Goal: Information Seeking & Learning: Learn about a topic

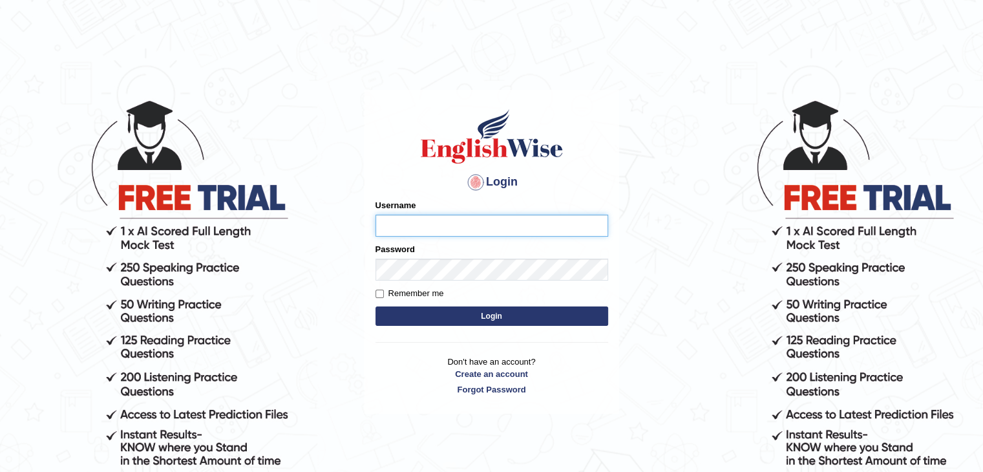
type input "sanjayagrahari_parramatta"
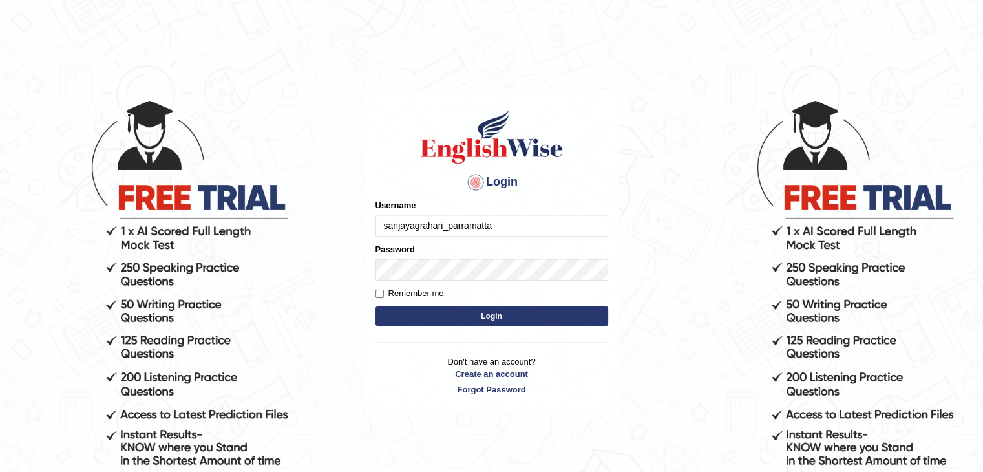
click at [520, 324] on button "Login" at bounding box center [491, 315] width 233 height 19
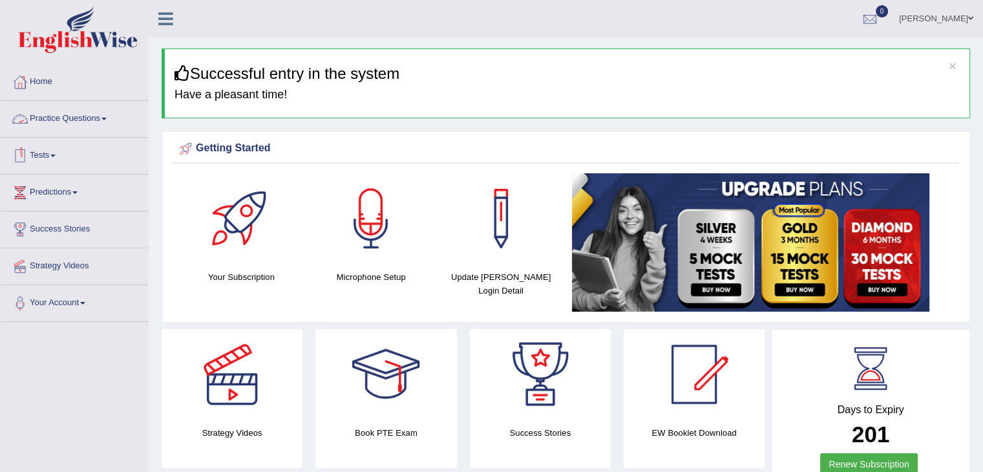
click at [105, 112] on link "Practice Questions" at bounding box center [74, 117] width 147 height 32
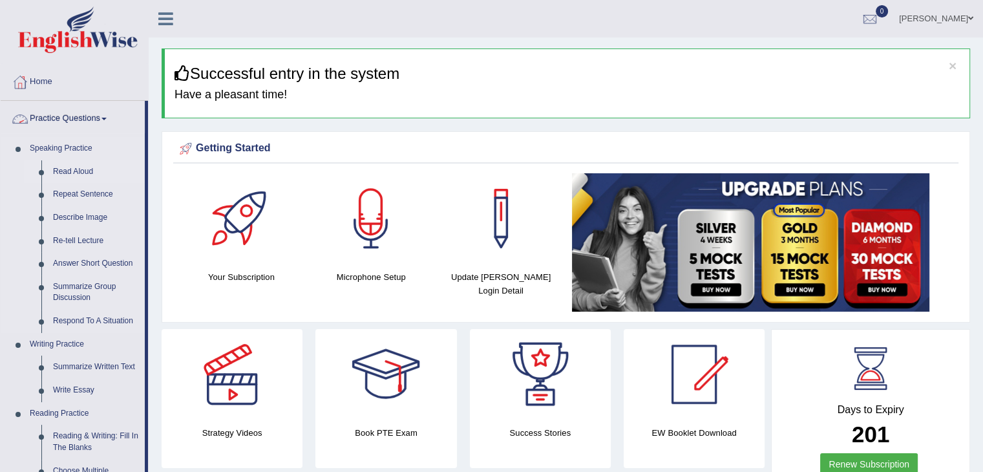
click at [70, 171] on link "Read Aloud" at bounding box center [96, 171] width 98 height 23
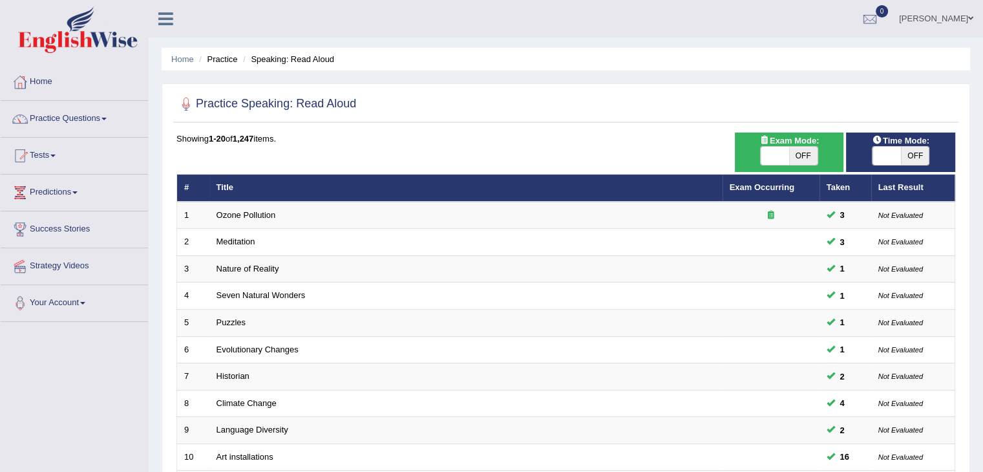
click at [779, 153] on span at bounding box center [775, 156] width 28 height 18
checkbox input "true"
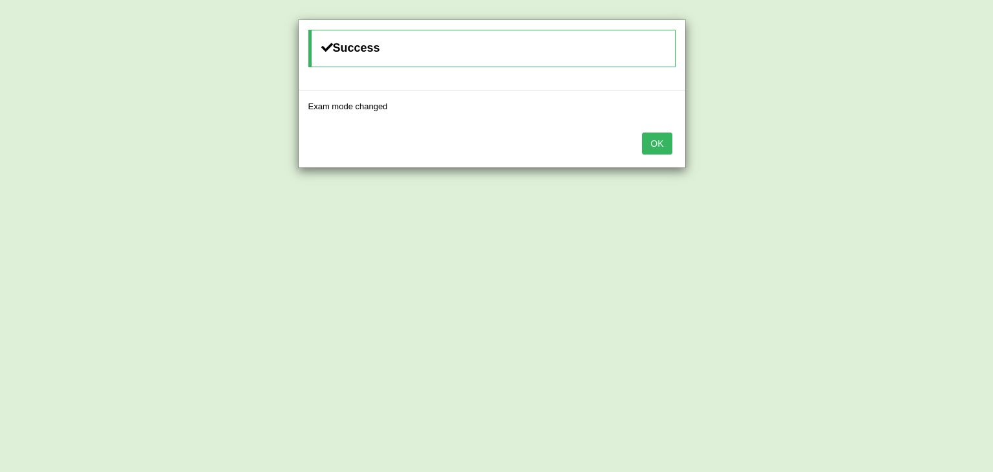
click at [656, 144] on button "OK" at bounding box center [657, 143] width 30 height 22
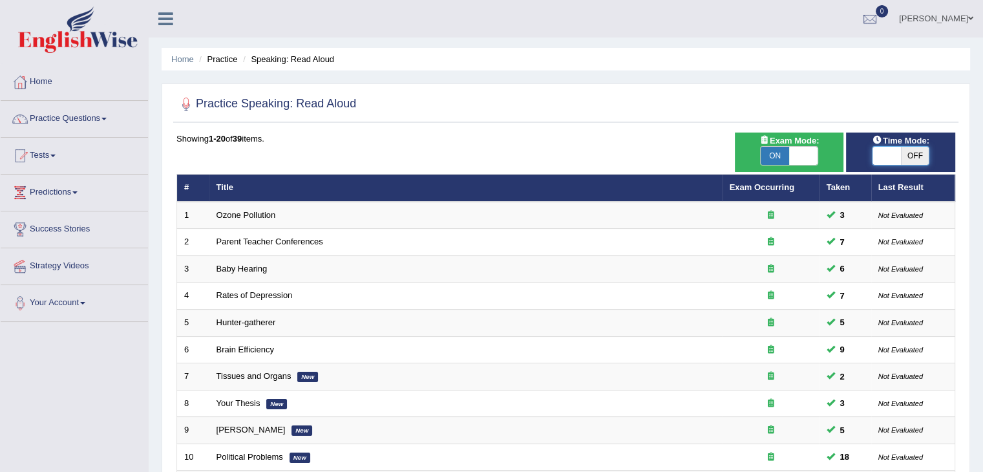
click at [883, 155] on span at bounding box center [886, 156] width 28 height 18
checkbox input "true"
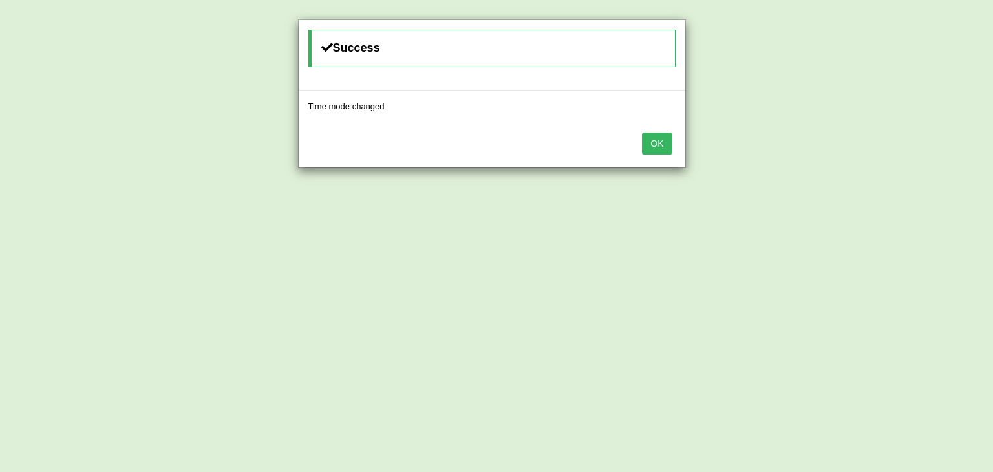
click at [653, 139] on button "OK" at bounding box center [657, 143] width 30 height 22
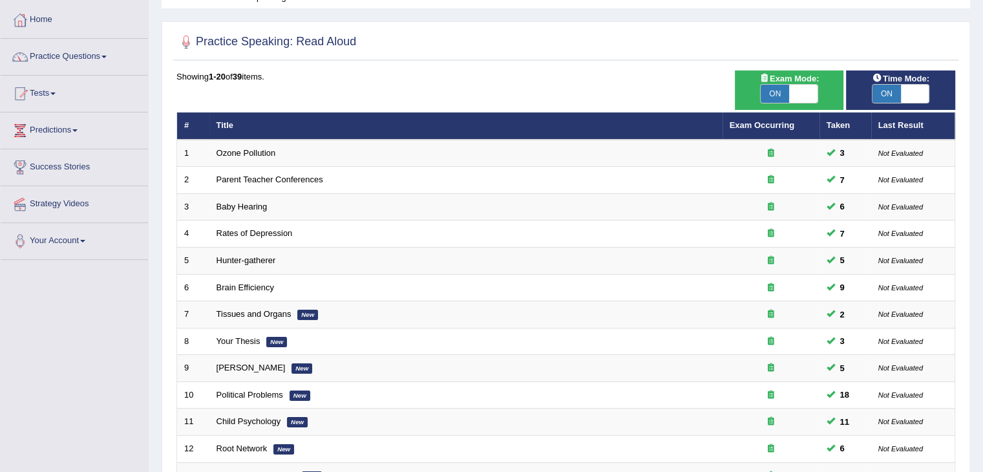
scroll to position [70, 0]
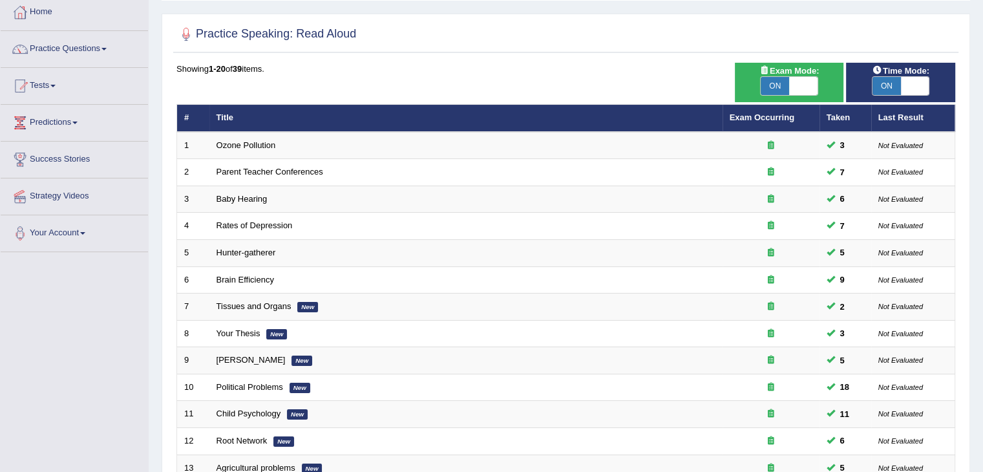
click at [44, 86] on link "Tests" at bounding box center [74, 84] width 147 height 32
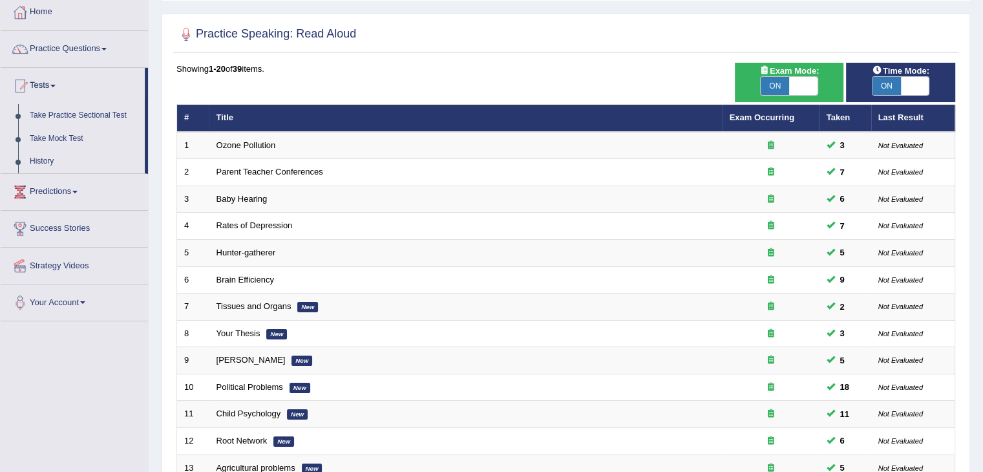
click at [107, 48] on span at bounding box center [103, 49] width 5 height 3
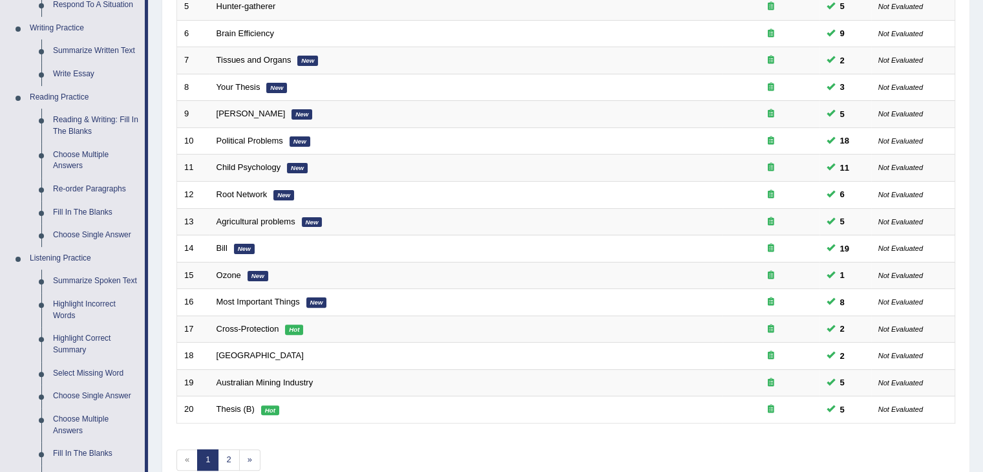
scroll to position [317, 0]
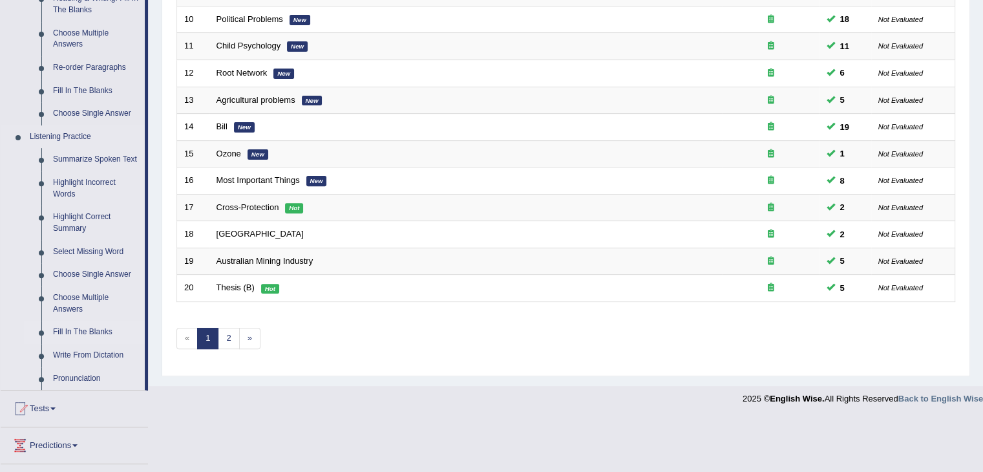
click at [90, 331] on link "Fill In The Blanks" at bounding box center [96, 332] width 98 height 23
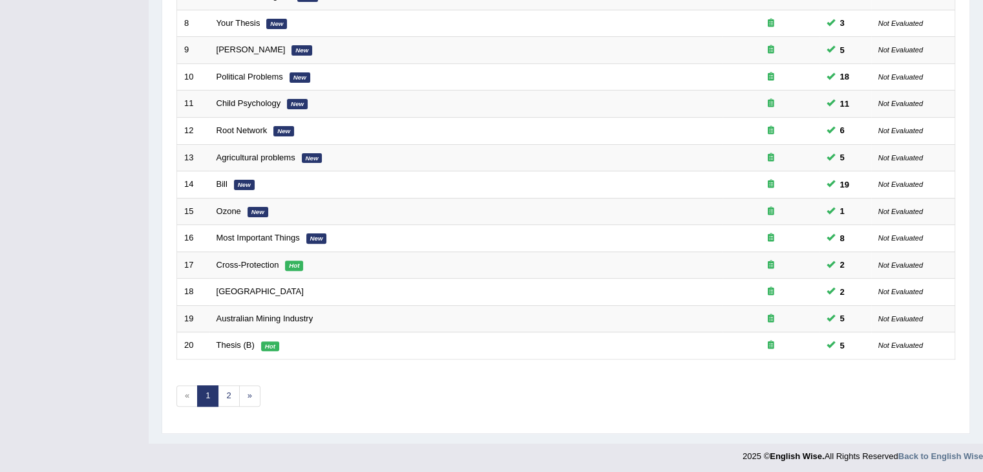
scroll to position [151, 0]
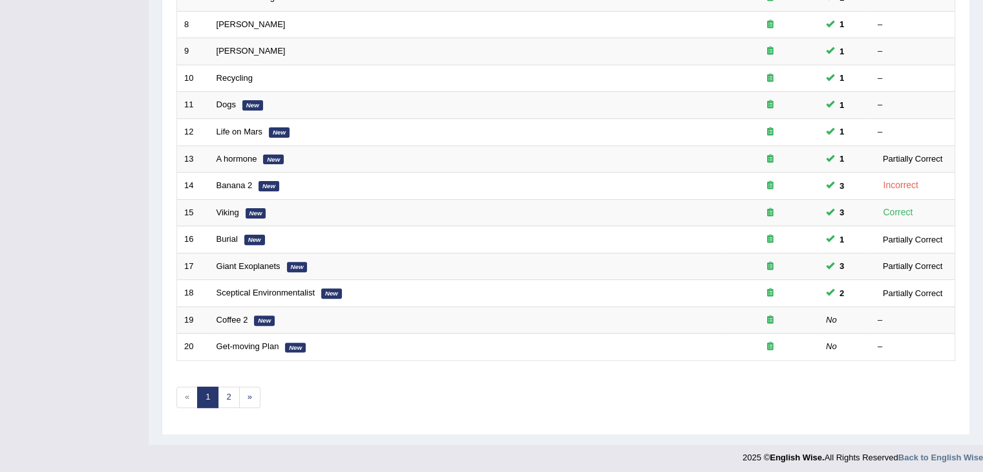
scroll to position [380, 0]
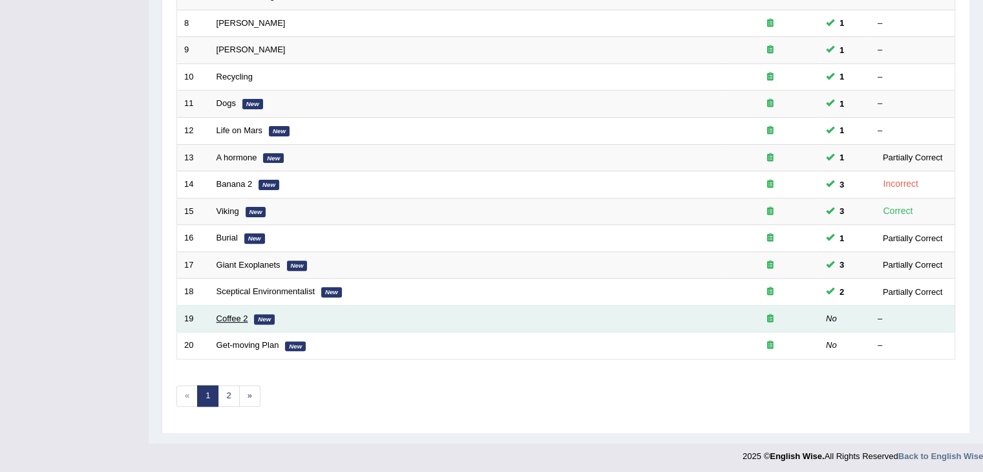
click at [227, 315] on link "Coffee 2" at bounding box center [232, 318] width 32 height 10
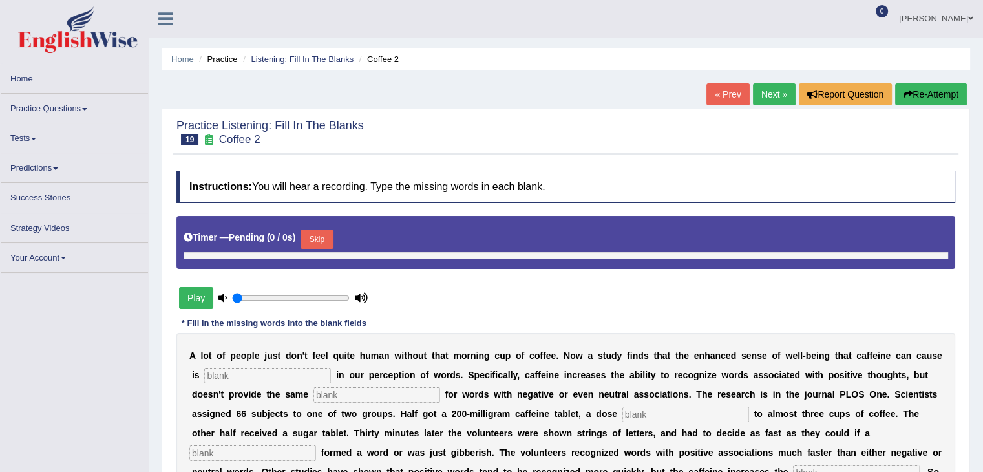
type input "1"
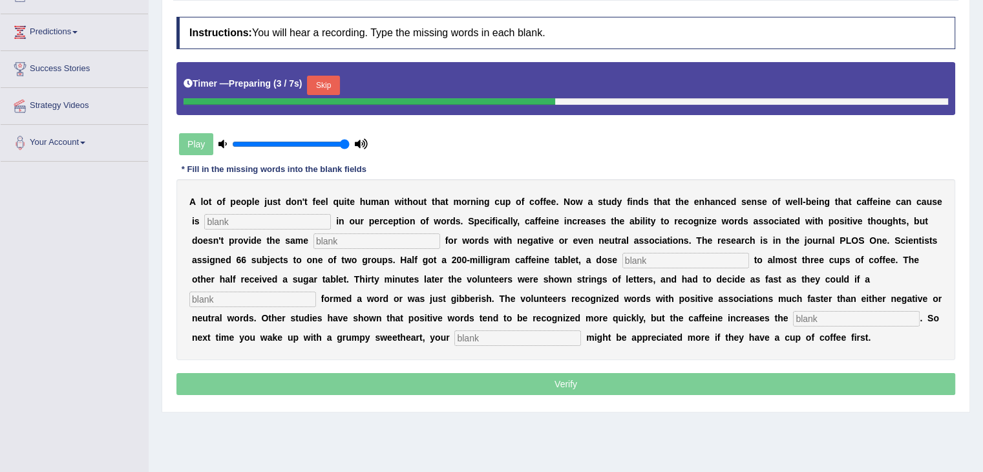
scroll to position [165, 0]
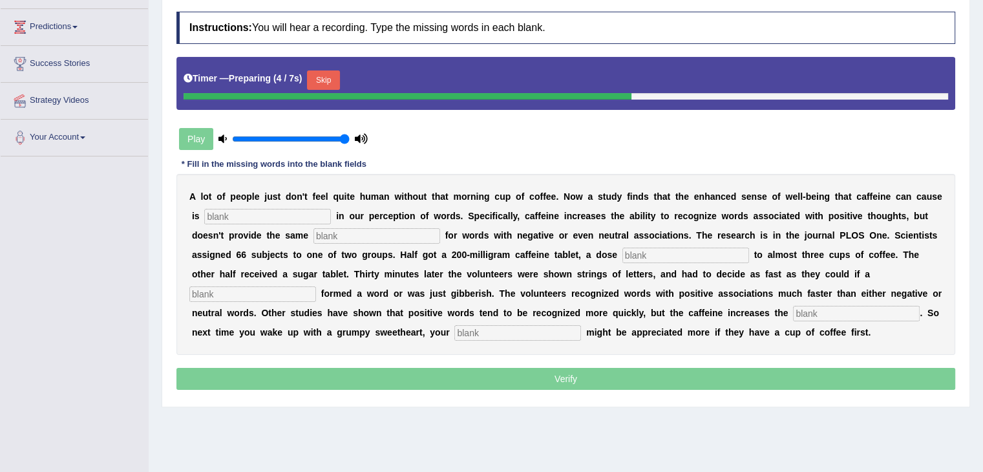
click at [333, 85] on button "Skip" at bounding box center [323, 79] width 32 height 19
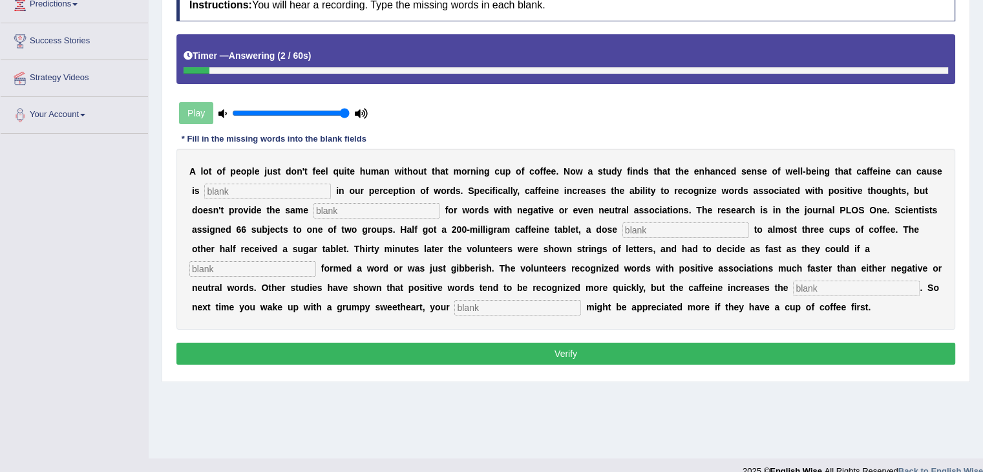
scroll to position [189, 0]
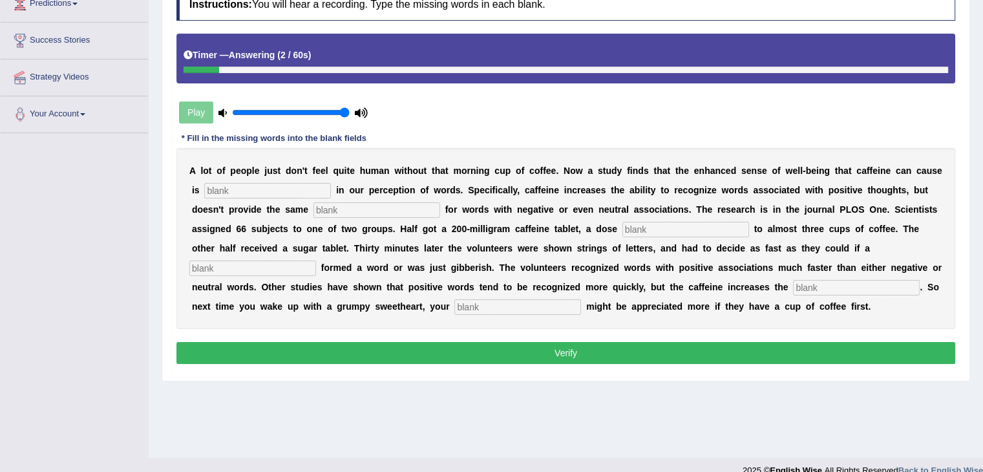
click at [256, 187] on input "text" at bounding box center [267, 191] width 127 height 16
type input "reflected"
click at [357, 199] on div "A l o t o f p e o p l e j u s t d o n ' t f e e l q u i t e h u m a n w i t h o…" at bounding box center [565, 238] width 779 height 181
click at [370, 214] on input "text" at bounding box center [376, 210] width 127 height 16
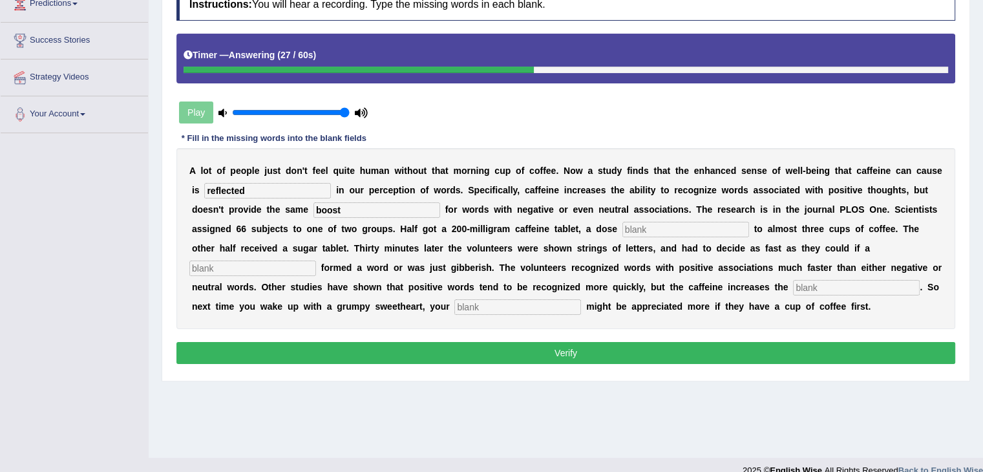
type input "boost"
click at [693, 224] on input "text" at bounding box center [685, 230] width 127 height 16
type input "equal"
click at [276, 268] on input "text" at bounding box center [252, 268] width 127 height 16
type input "strings"
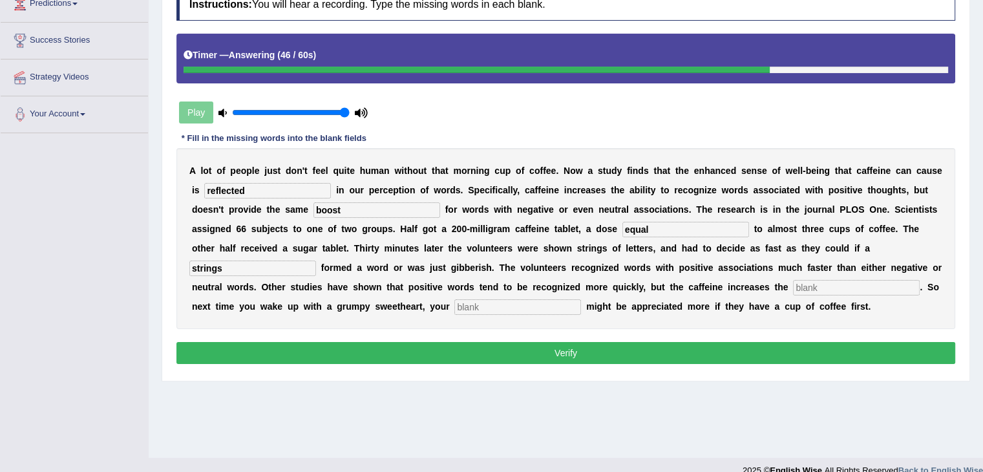
click at [849, 277] on div "A l o t o f p e o p l e j u s t d o n ' t f e e l q u i t e h u m a n w i t h o…" at bounding box center [565, 238] width 779 height 181
click at [838, 286] on input "text" at bounding box center [856, 288] width 127 height 16
type input "gaps"
click at [504, 313] on div "A l o t o f p e o p l e j u s t d o n ' t f e e l q u i t e h u m a n w i t h o…" at bounding box center [565, 238] width 779 height 181
click at [499, 300] on input "text" at bounding box center [517, 307] width 127 height 16
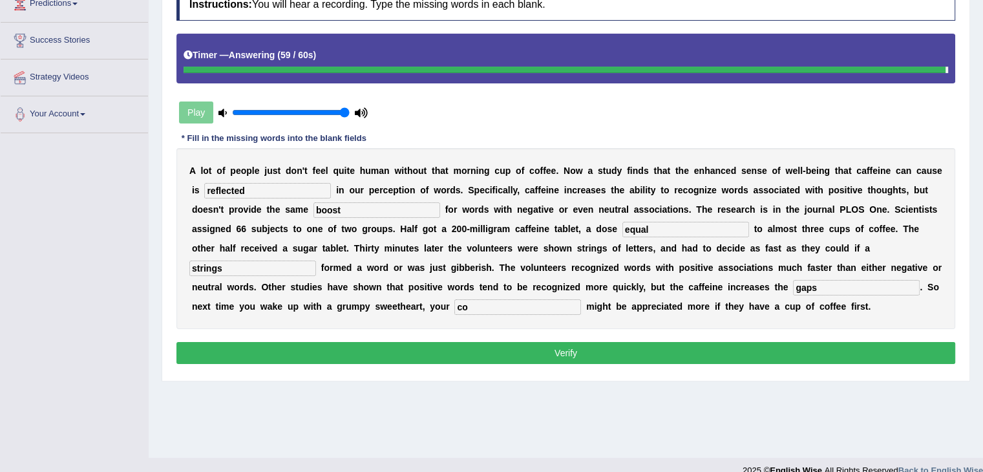
type input "co"
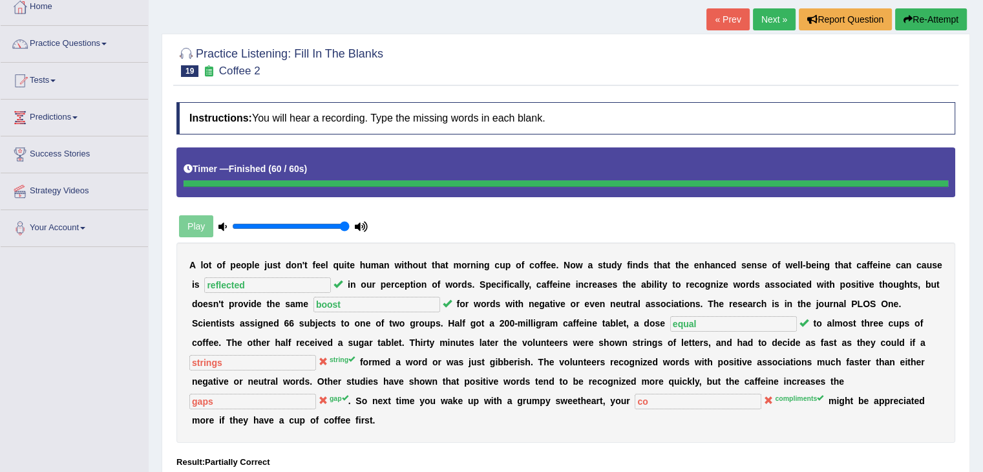
scroll to position [0, 0]
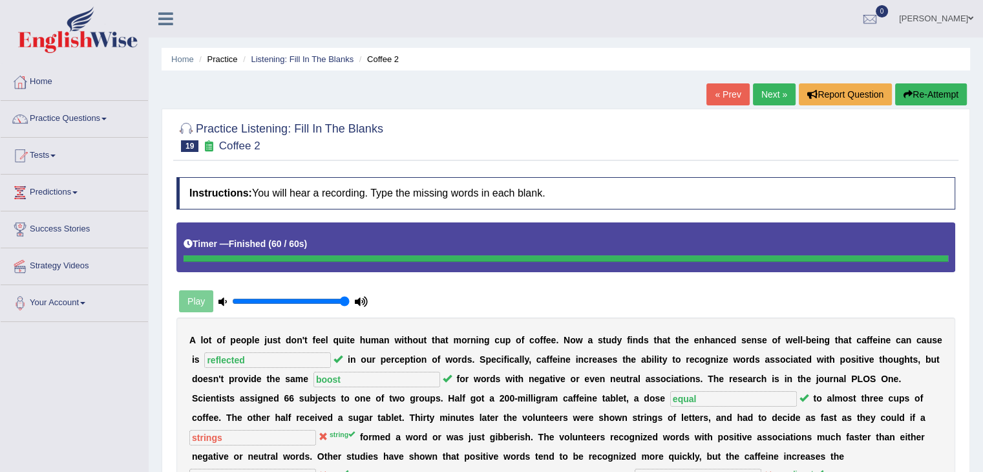
click at [779, 96] on link "Next »" at bounding box center [774, 94] width 43 height 22
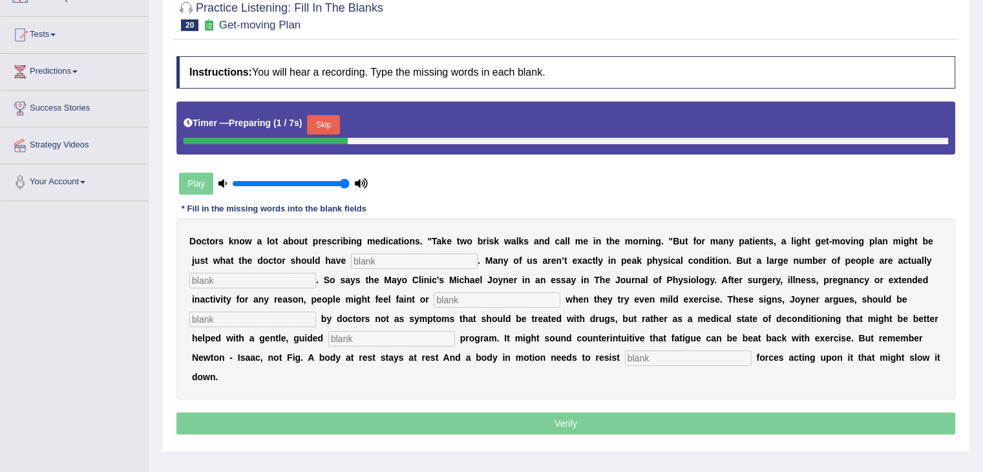
scroll to position [124, 0]
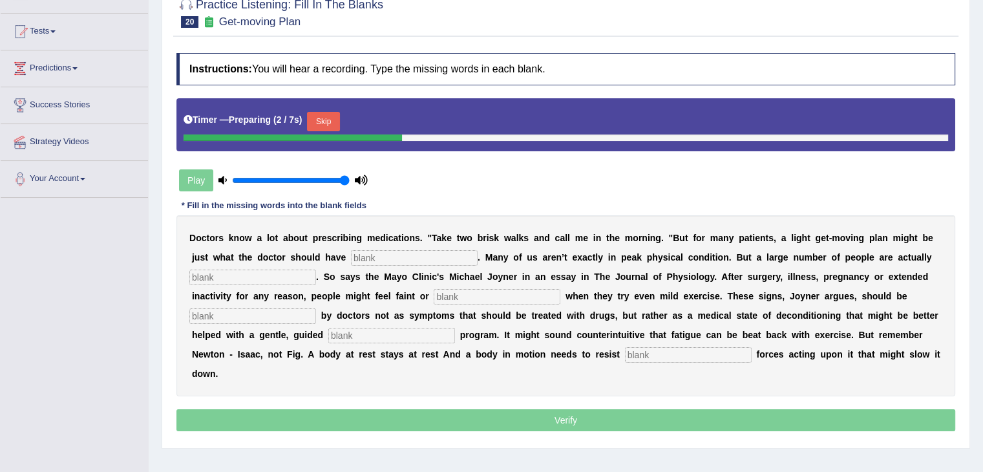
click at [313, 112] on button "Skip" at bounding box center [323, 121] width 32 height 19
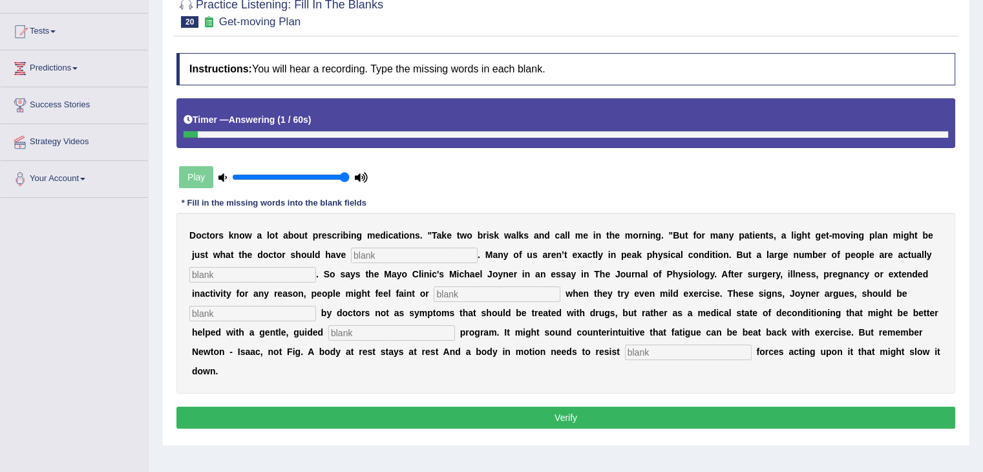
click at [680, 355] on input "text" at bounding box center [688, 352] width 127 height 16
type input "external"
click at [384, 329] on input "text" at bounding box center [391, 333] width 127 height 16
type input "organized"
click at [395, 257] on input "text" at bounding box center [414, 256] width 127 height 16
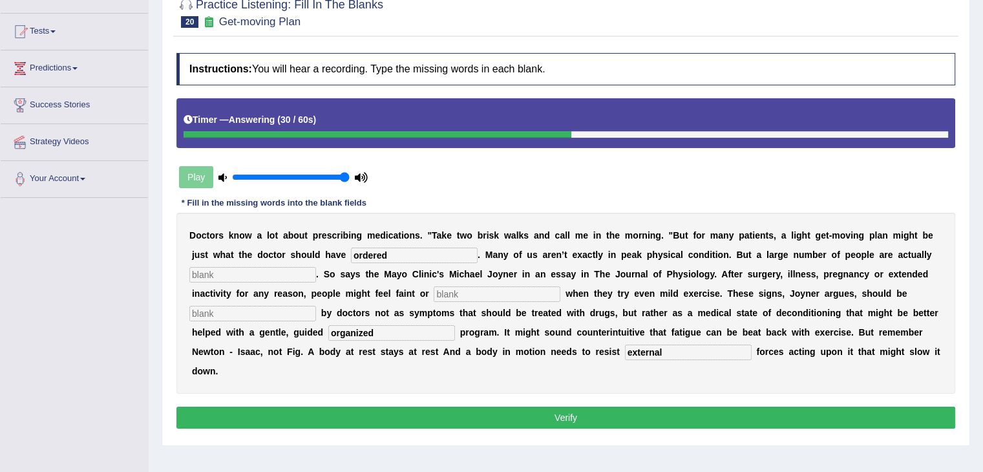
type input "ordered"
click at [246, 281] on div "D o c t o r s k n o w a l o t a b o u t p r e s c r i b i n g m e d i c a t i o…" at bounding box center [565, 303] width 779 height 181
click at [237, 274] on input "text" at bounding box center [252, 275] width 127 height 16
type input "connection"
click at [489, 291] on input "text" at bounding box center [497, 294] width 127 height 16
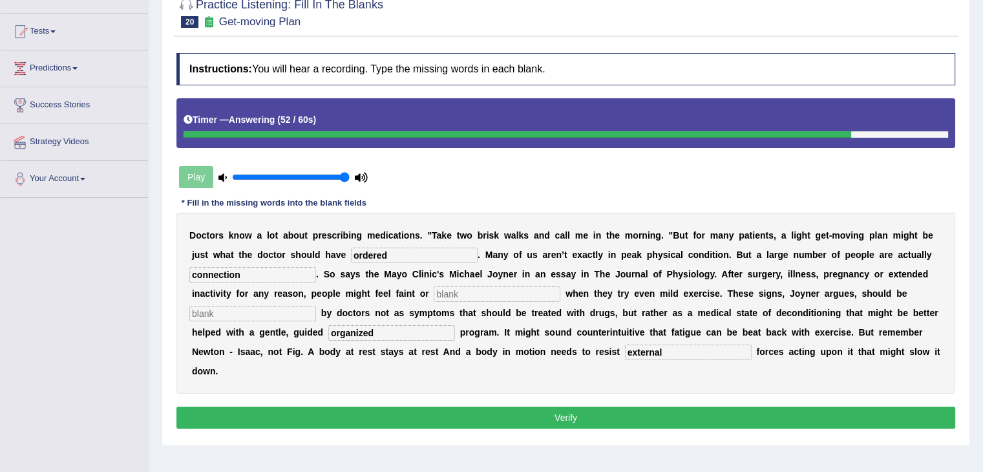
click at [408, 326] on input "organized" at bounding box center [391, 333] width 127 height 16
type input "o"
type input "exercise4"
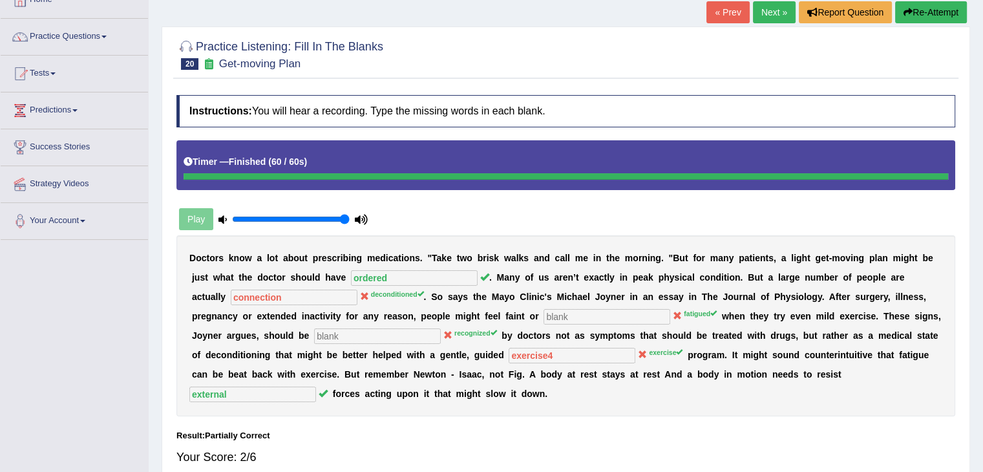
scroll to position [0, 0]
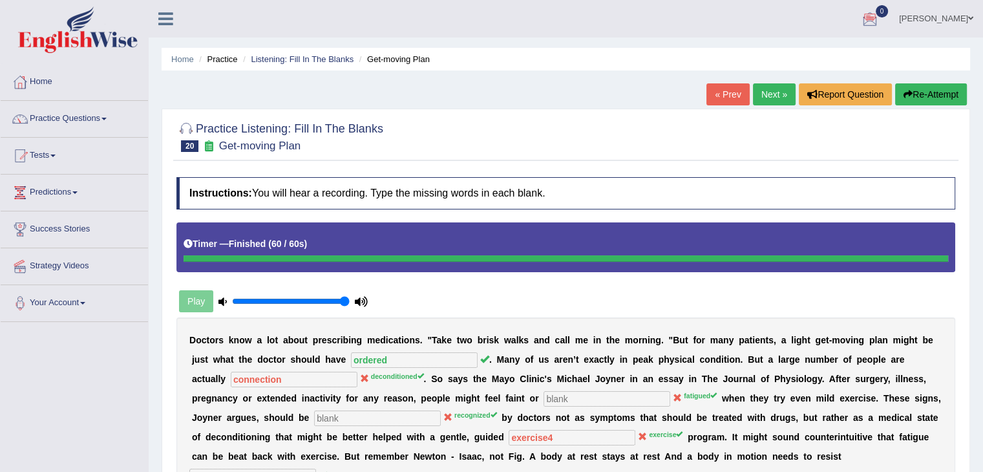
click at [50, 158] on link "Tests" at bounding box center [74, 154] width 147 height 32
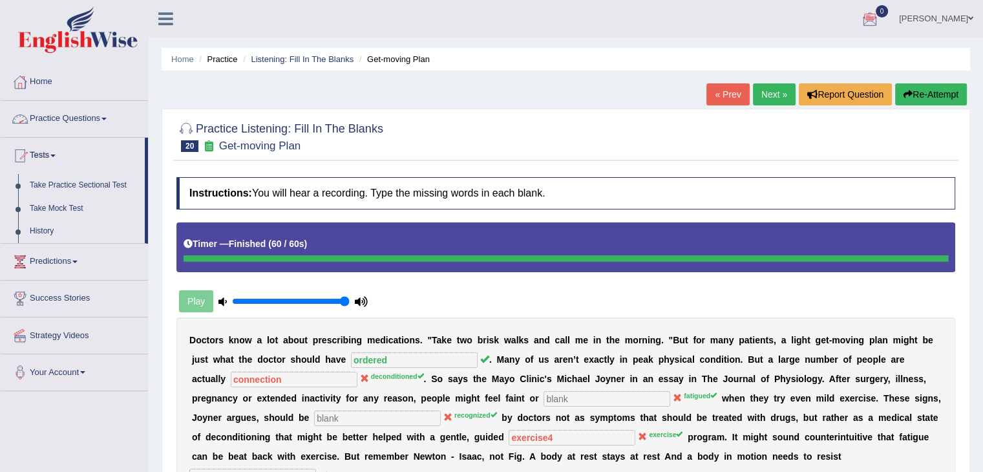
click at [80, 116] on link "Practice Questions" at bounding box center [74, 117] width 147 height 32
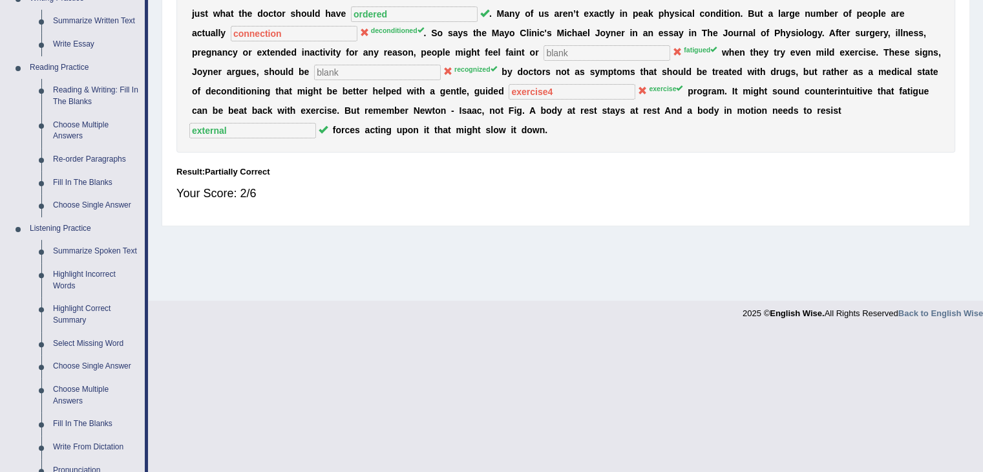
scroll to position [352, 0]
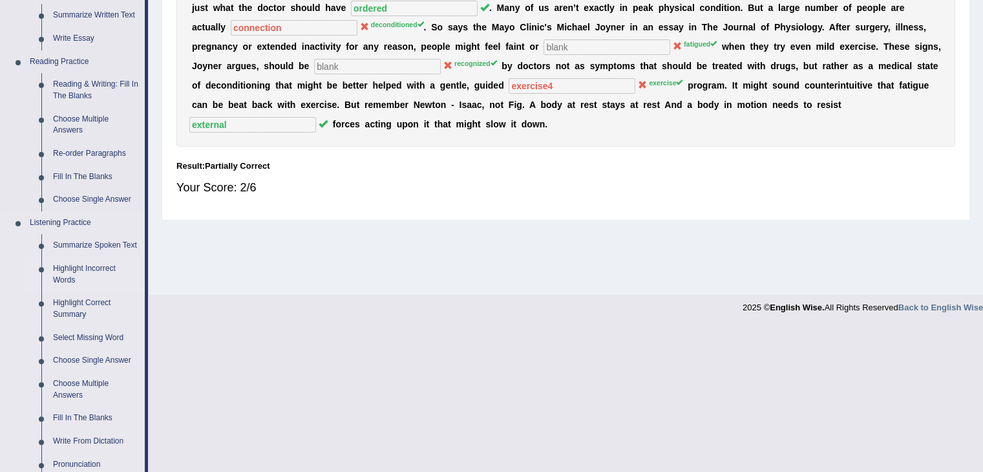
click at [89, 267] on link "Highlight Incorrect Words" at bounding box center [96, 274] width 98 height 34
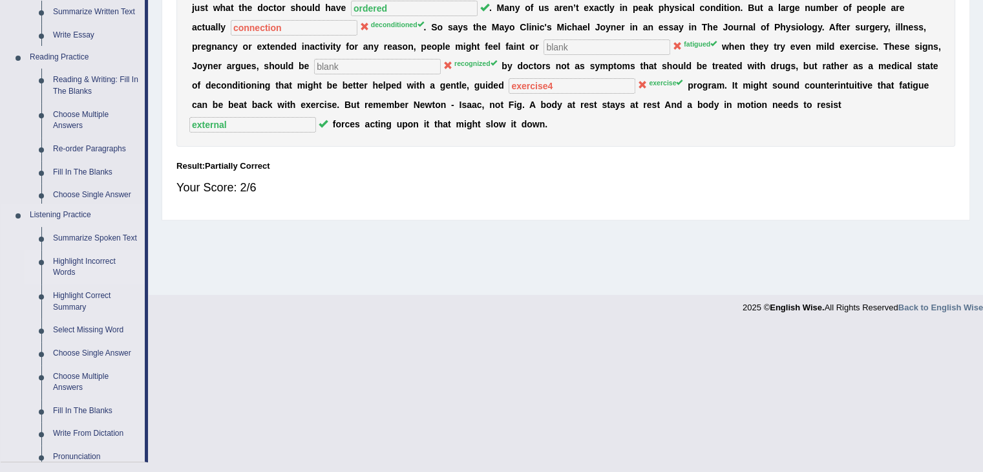
scroll to position [207, 0]
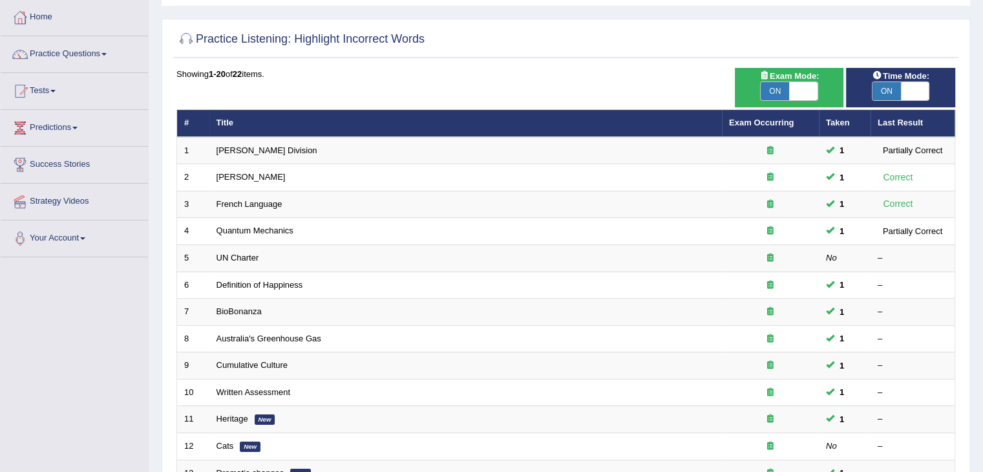
scroll to position [74, 0]
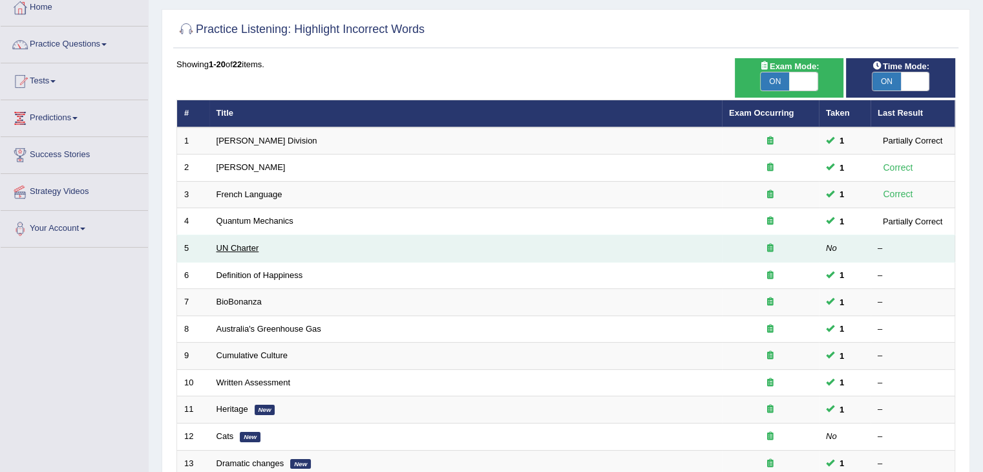
click at [242, 250] on link "UN Charter" at bounding box center [237, 248] width 43 height 10
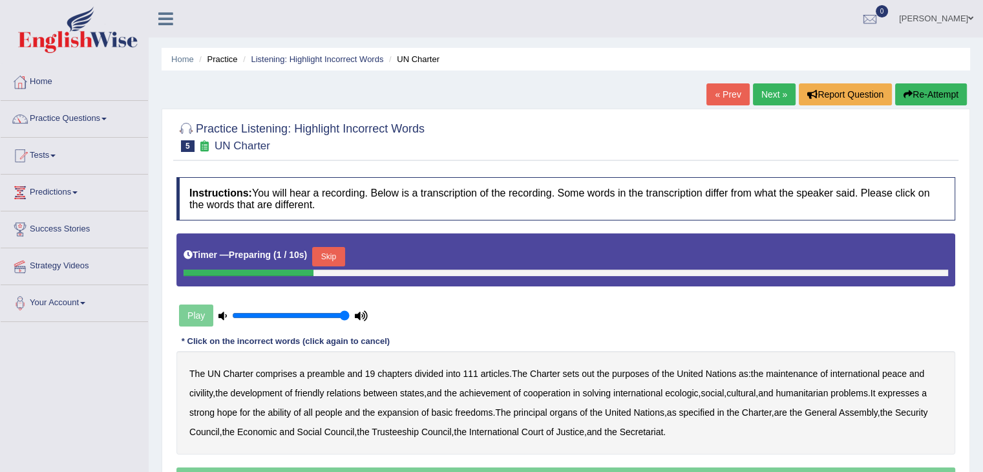
click at [330, 256] on button "Skip" at bounding box center [328, 256] width 32 height 19
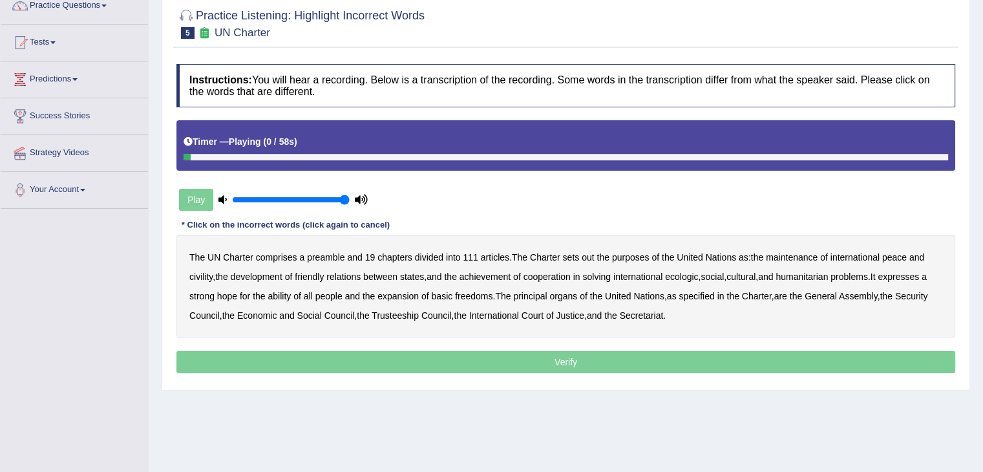
scroll to position [114, 0]
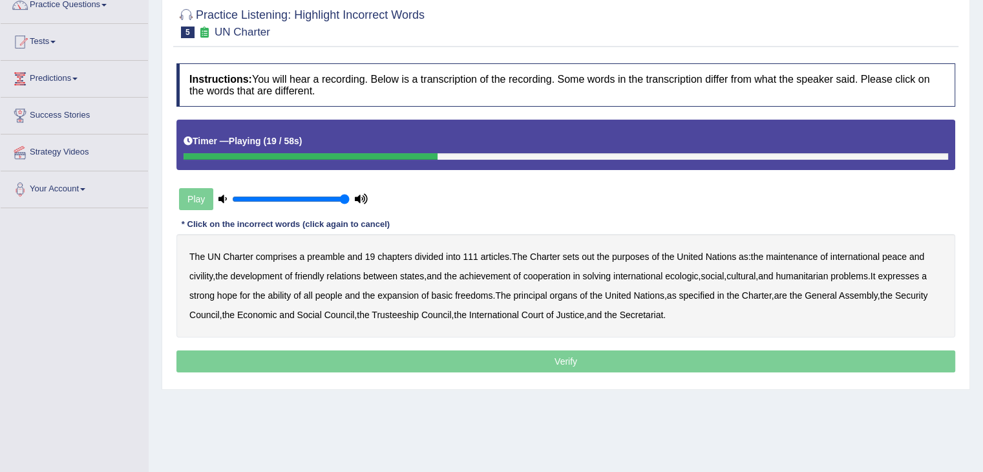
click at [210, 271] on b "civility" at bounding box center [200, 276] width 23 height 10
click at [693, 273] on b "ecologic" at bounding box center [681, 276] width 33 height 10
click at [282, 294] on b "ability" at bounding box center [279, 295] width 23 height 10
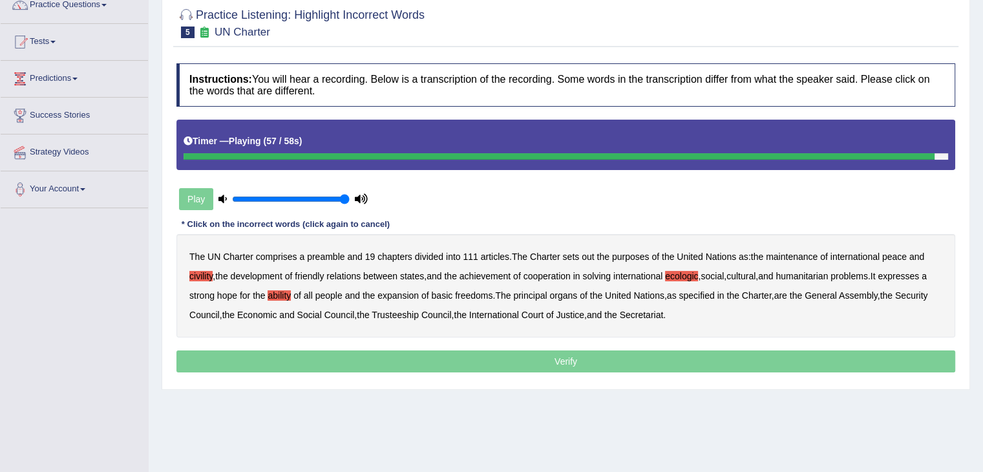
click at [617, 365] on p "Verify" at bounding box center [565, 361] width 779 height 22
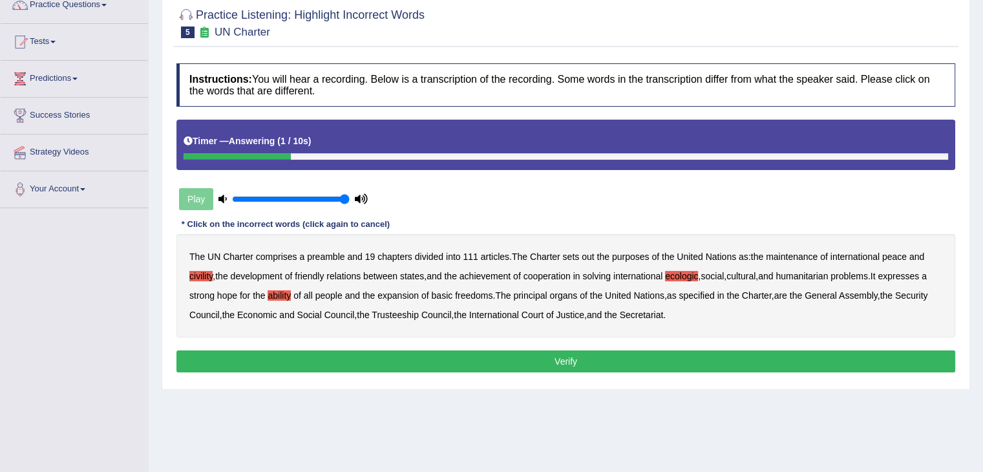
click at [567, 354] on button "Verify" at bounding box center [565, 361] width 779 height 22
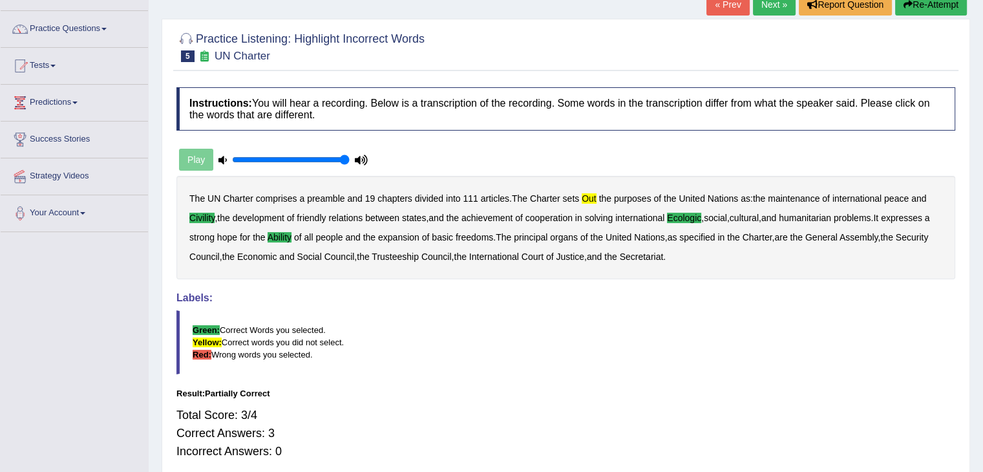
scroll to position [88, 0]
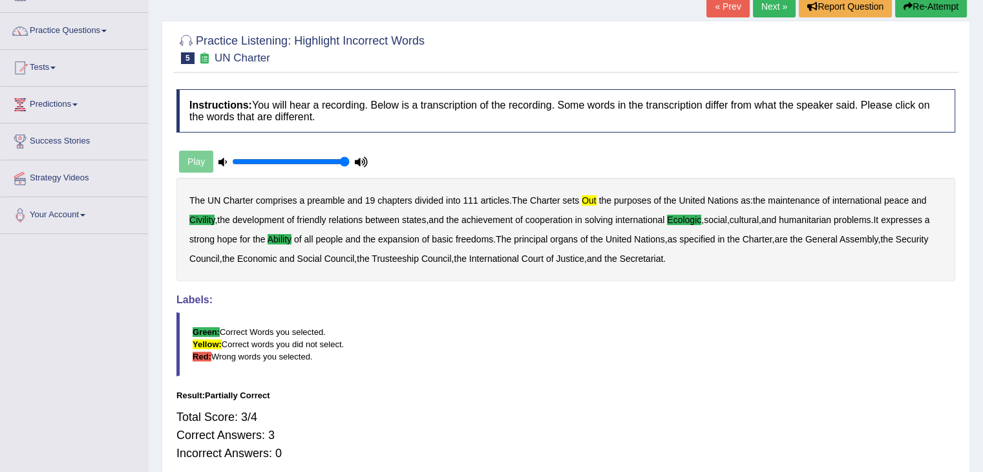
click at [757, 1] on link "Next »" at bounding box center [774, 6] width 43 height 22
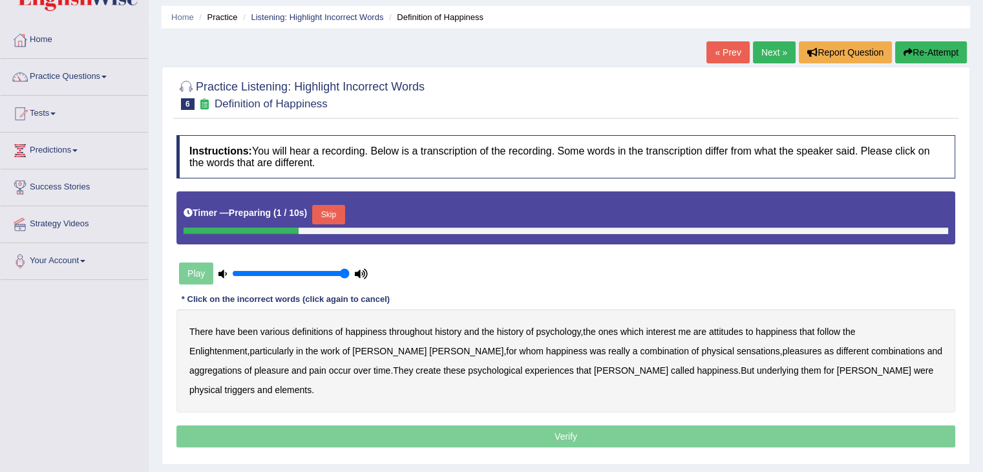
scroll to position [90, 0]
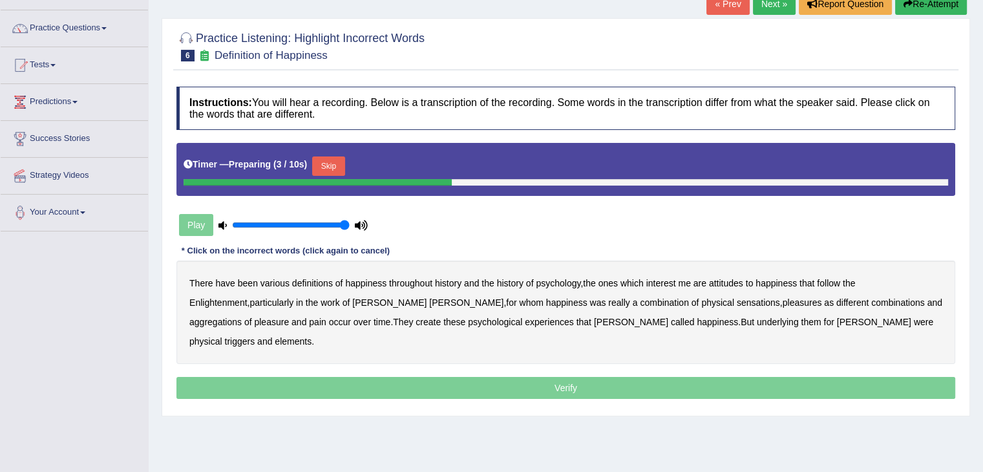
click at [331, 169] on button "Skip" at bounding box center [328, 165] width 32 height 19
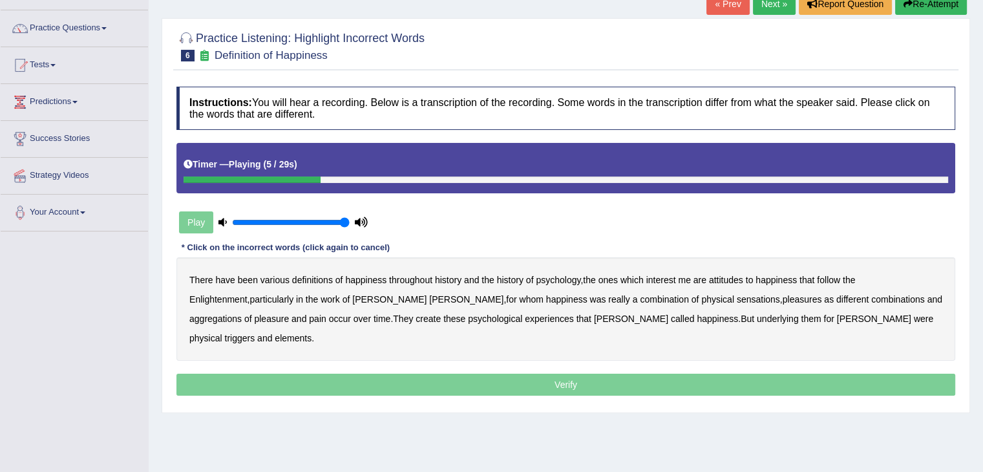
click at [548, 282] on b "psychology" at bounding box center [558, 280] width 45 height 10
click at [721, 280] on b "attitudes" at bounding box center [726, 280] width 34 height 10
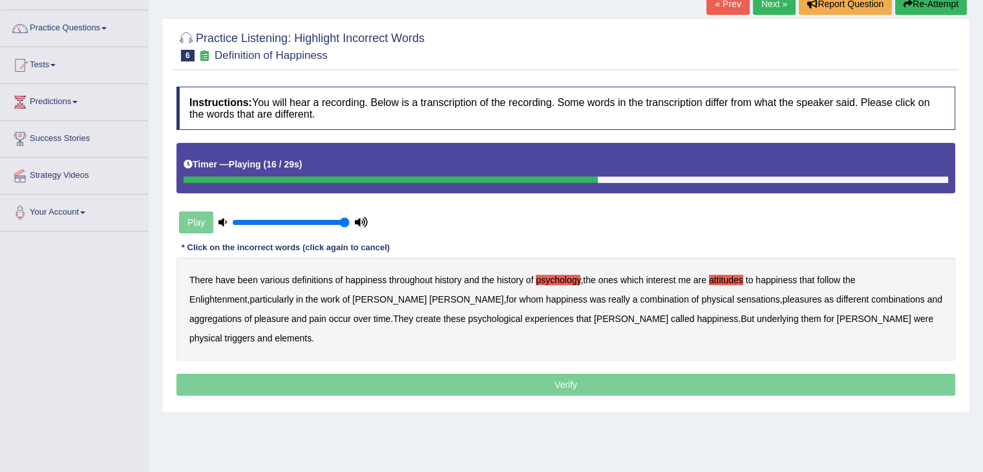
click at [737, 295] on b "sensations" at bounding box center [758, 299] width 43 height 10
click at [416, 317] on b "create" at bounding box center [428, 318] width 25 height 10
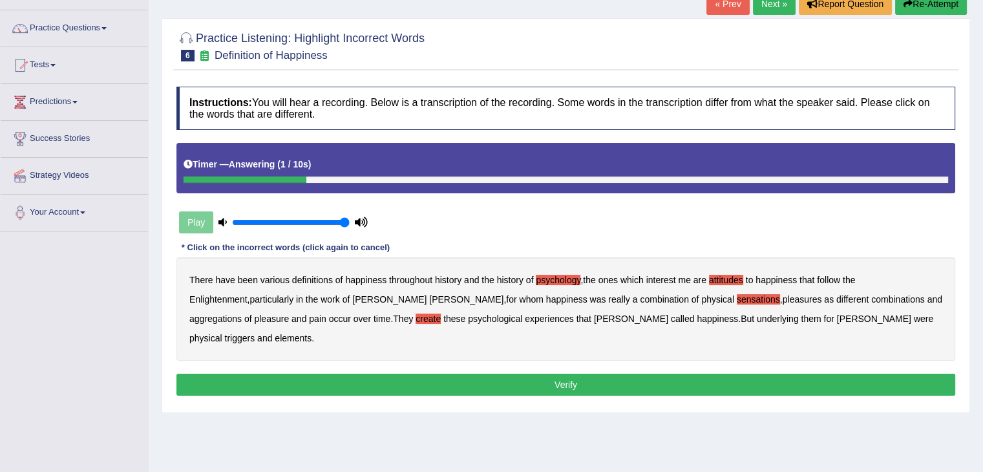
click at [732, 275] on b "attitudes" at bounding box center [726, 280] width 34 height 10
click at [673, 374] on button "Verify" at bounding box center [565, 385] width 779 height 22
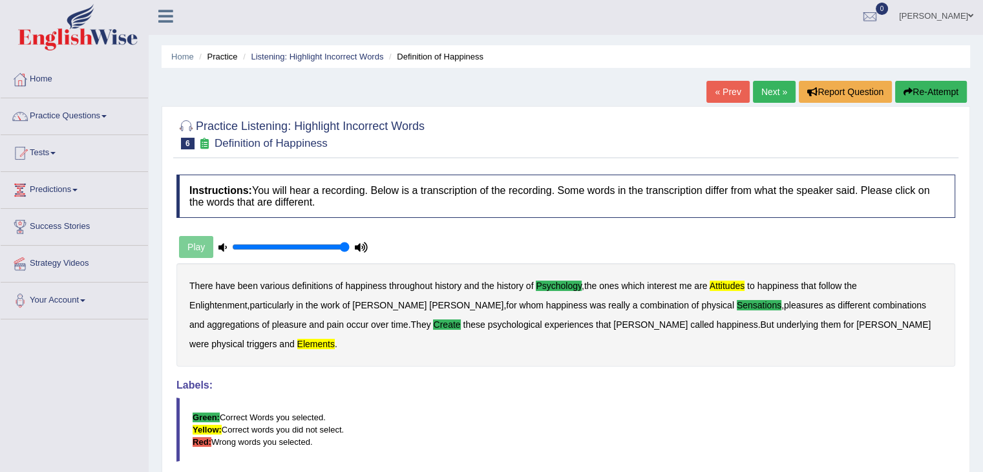
scroll to position [0, 0]
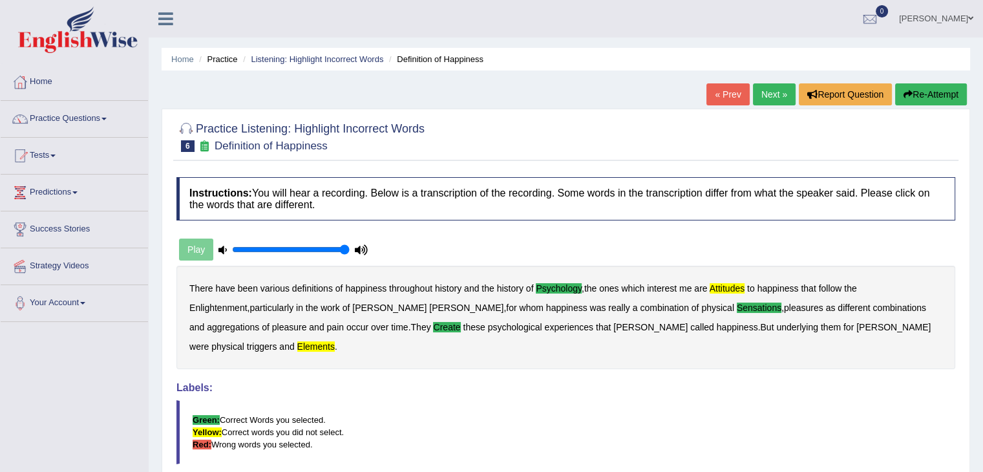
click at [765, 88] on link "Next »" at bounding box center [774, 94] width 43 height 22
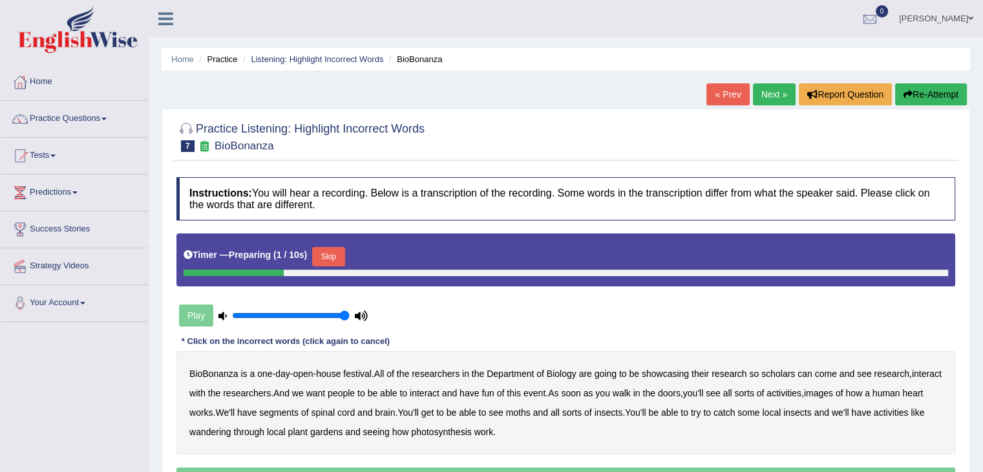
click at [344, 251] on button "Skip" at bounding box center [328, 256] width 32 height 19
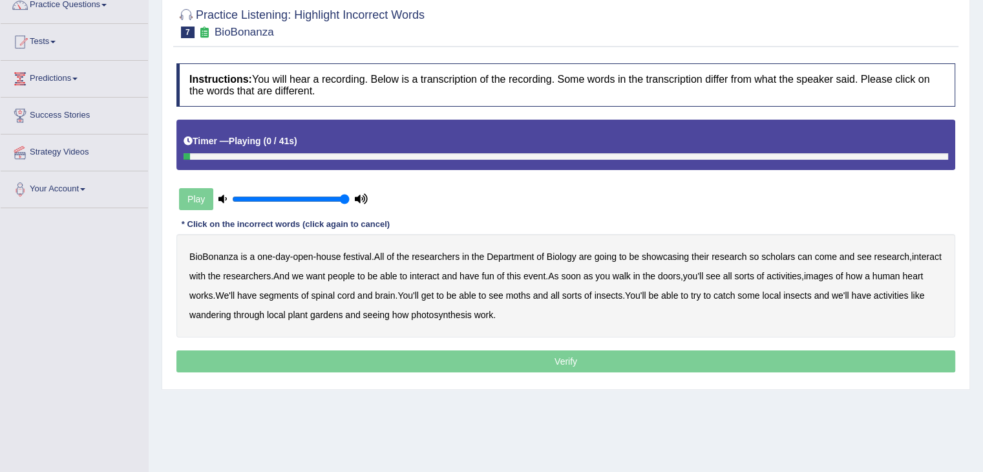
scroll to position [116, 0]
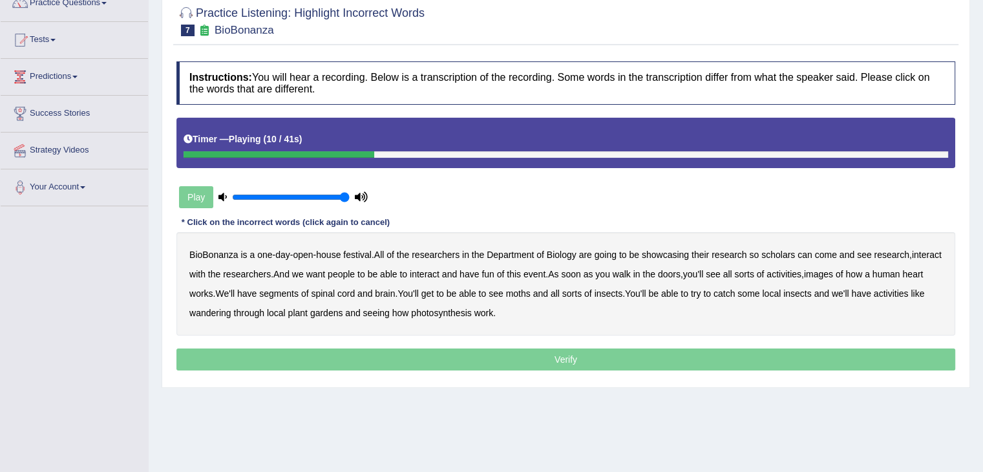
click at [778, 253] on b "scholars" at bounding box center [778, 254] width 34 height 10
click at [833, 275] on b "images" at bounding box center [818, 274] width 29 height 10
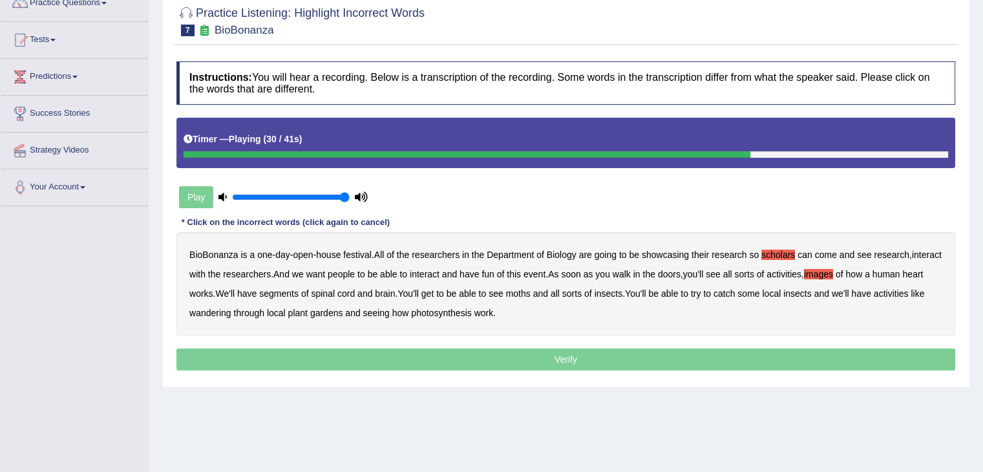
click at [531, 290] on b "moths" at bounding box center [518, 293] width 25 height 10
click at [224, 311] on b "wandering" at bounding box center [210, 313] width 42 height 10
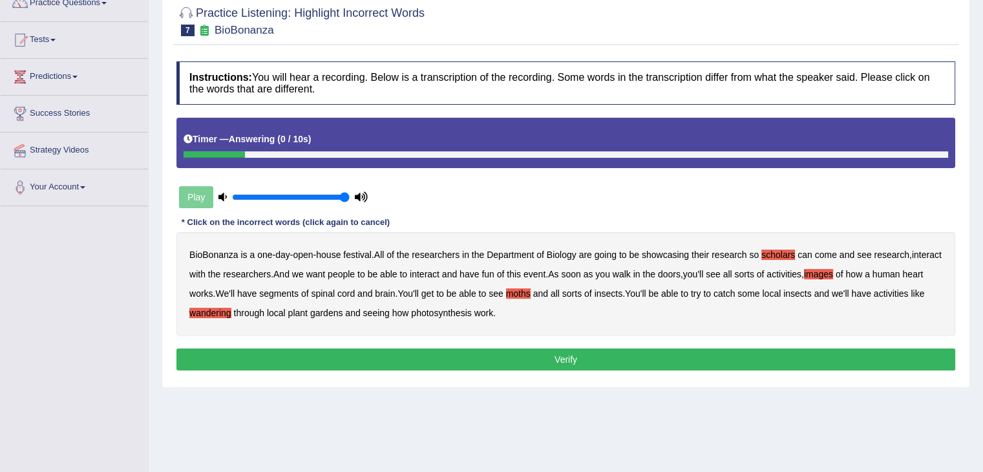
click at [478, 355] on button "Verify" at bounding box center [565, 359] width 779 height 22
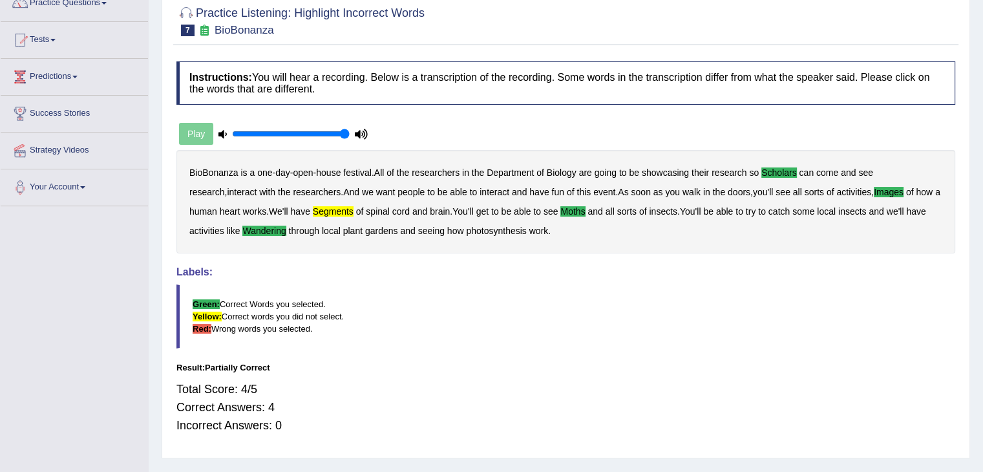
scroll to position [0, 0]
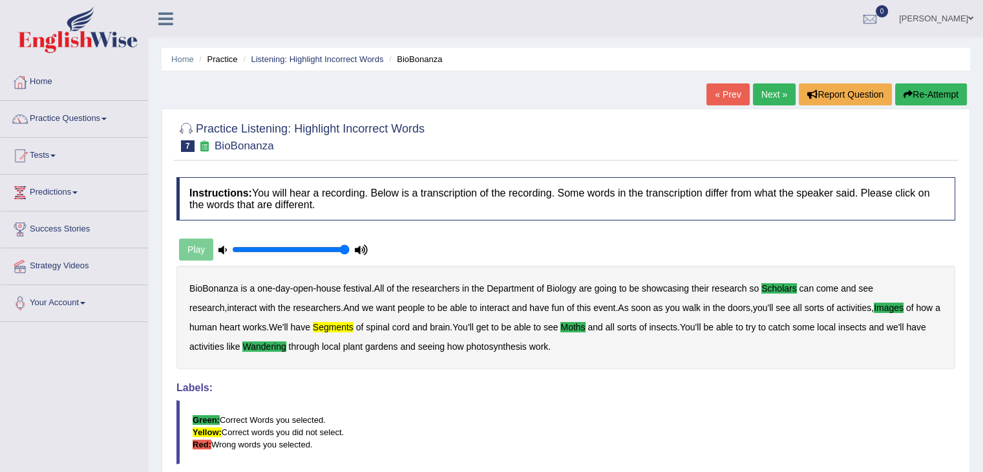
click at [777, 96] on link "Next »" at bounding box center [774, 94] width 43 height 22
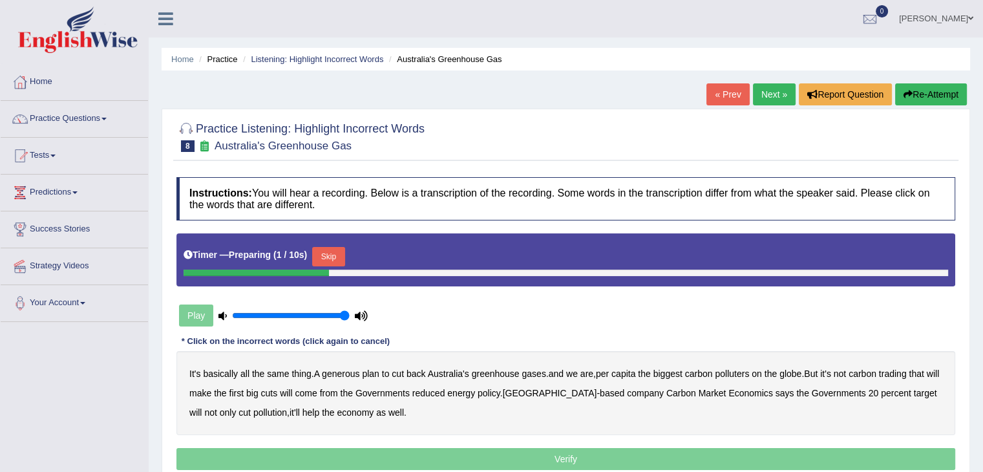
click at [338, 251] on button "Skip" at bounding box center [328, 256] width 32 height 19
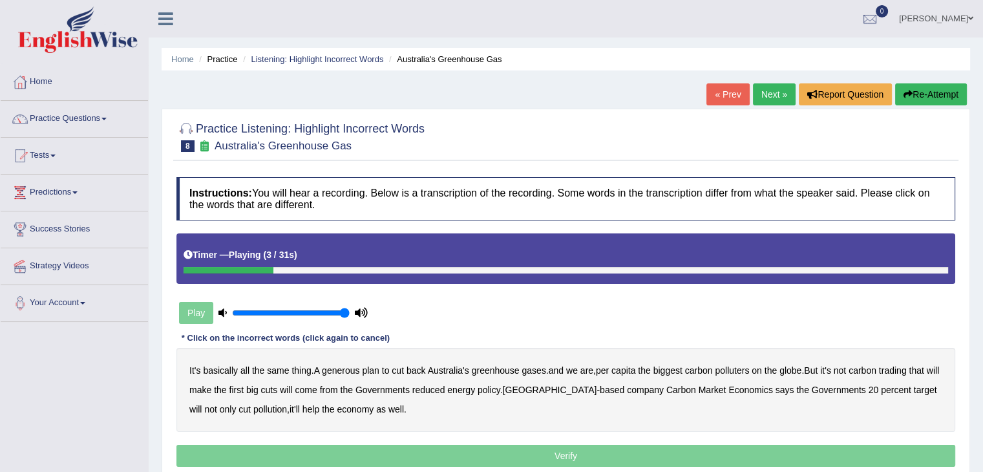
click at [353, 369] on b "generous" at bounding box center [340, 370] width 37 height 10
click at [788, 368] on b "globe" at bounding box center [790, 370] width 22 height 10
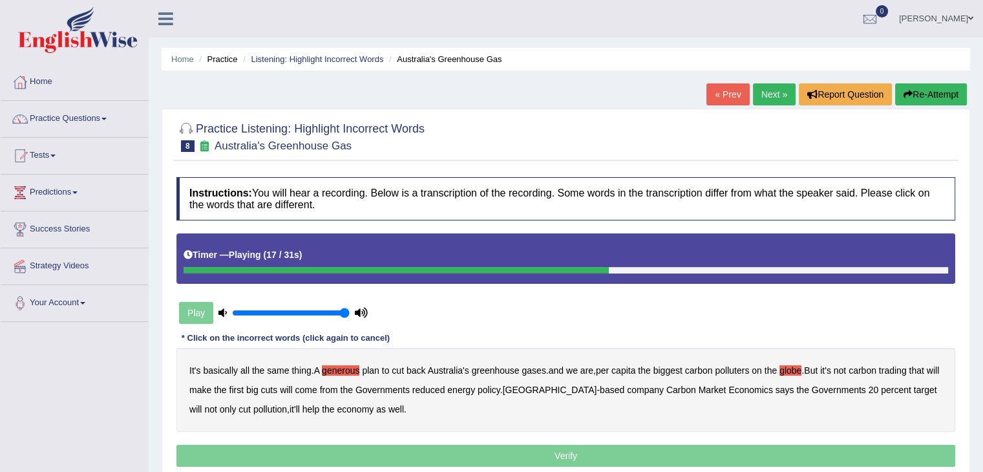
click at [386, 387] on b "Governments" at bounding box center [382, 390] width 54 height 10
click at [441, 387] on b "reduced" at bounding box center [428, 390] width 33 height 10
click at [408, 386] on b "Governments" at bounding box center [382, 390] width 54 height 10
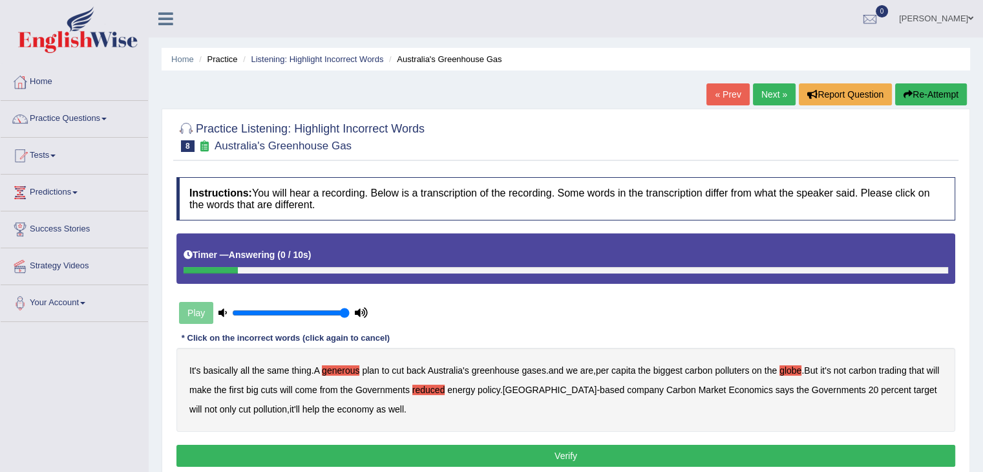
click at [406, 448] on button "Verify" at bounding box center [565, 456] width 779 height 22
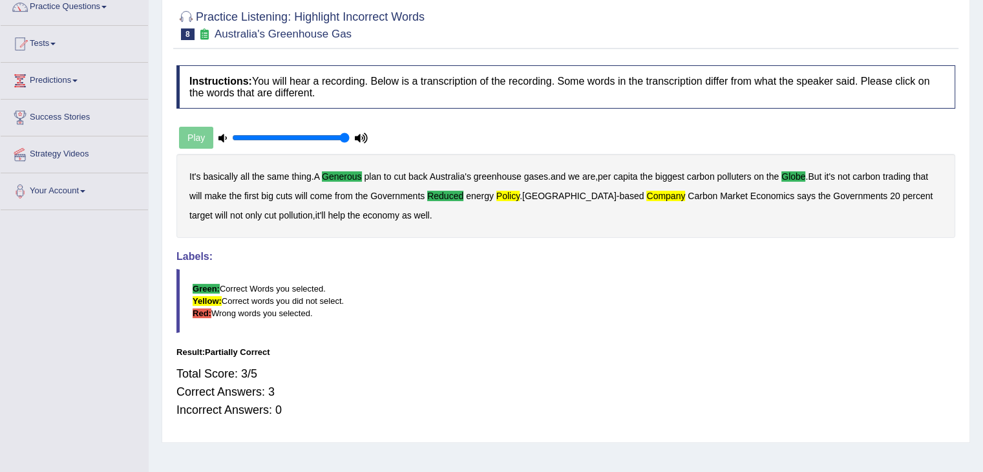
scroll to position [116, 0]
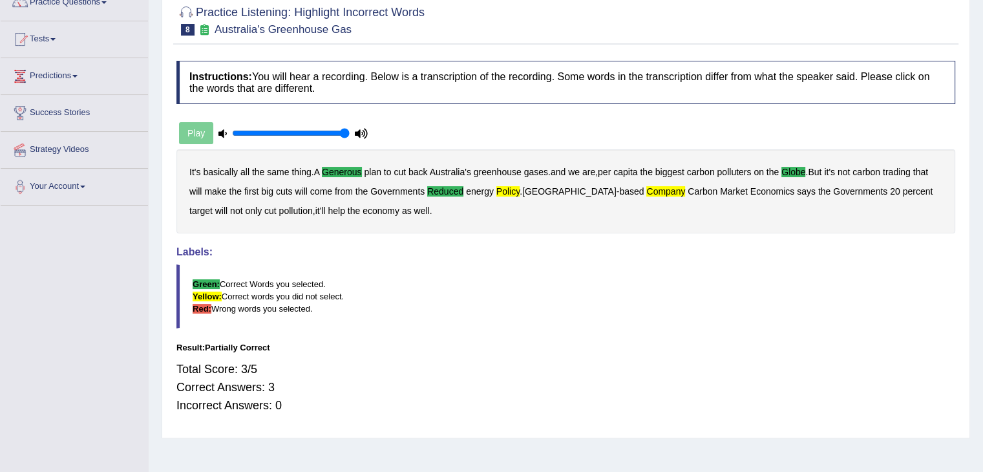
click at [406, 448] on div "Home Practice Listening: Highlight Incorrect Words Australia's Greenhouse Gas «…" at bounding box center [566, 207] width 834 height 646
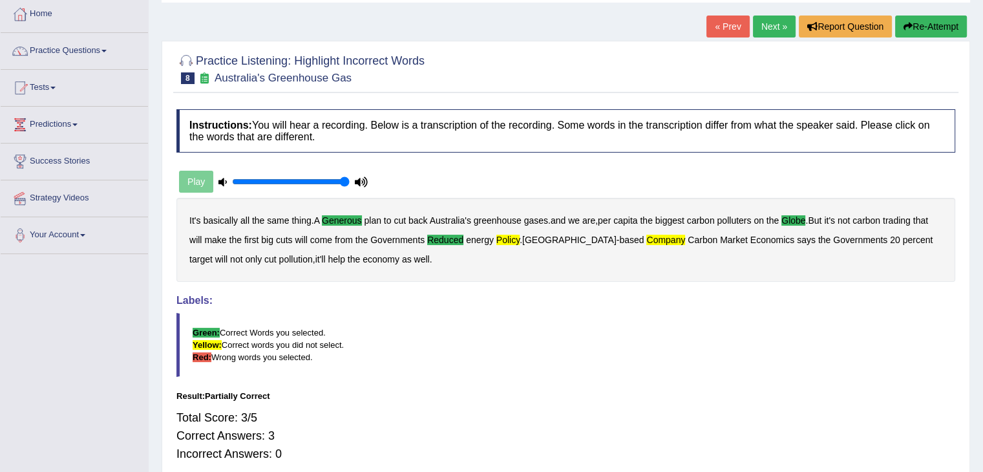
scroll to position [0, 0]
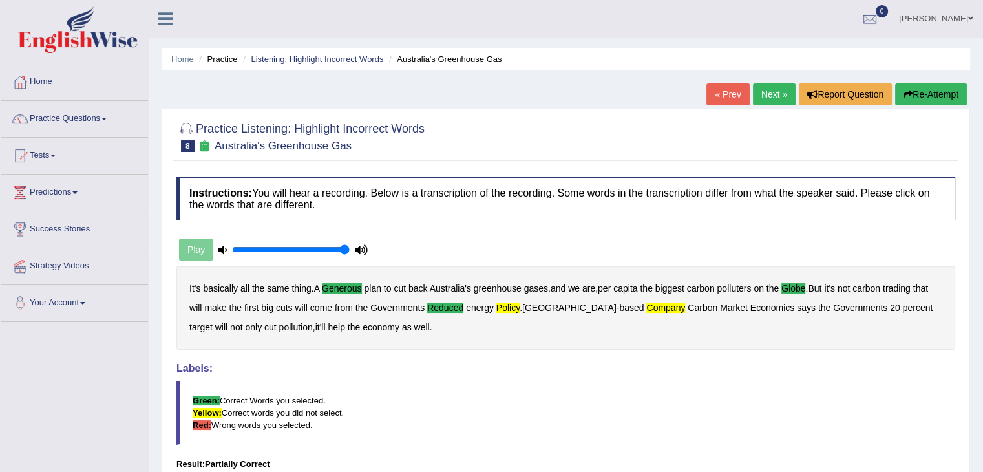
click at [768, 94] on link "Next »" at bounding box center [774, 94] width 43 height 22
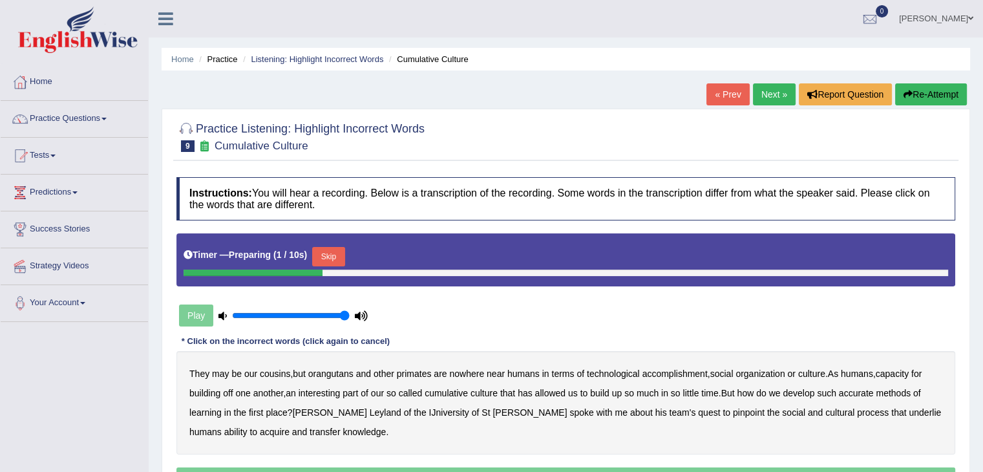
click at [329, 257] on button "Skip" at bounding box center [328, 256] width 32 height 19
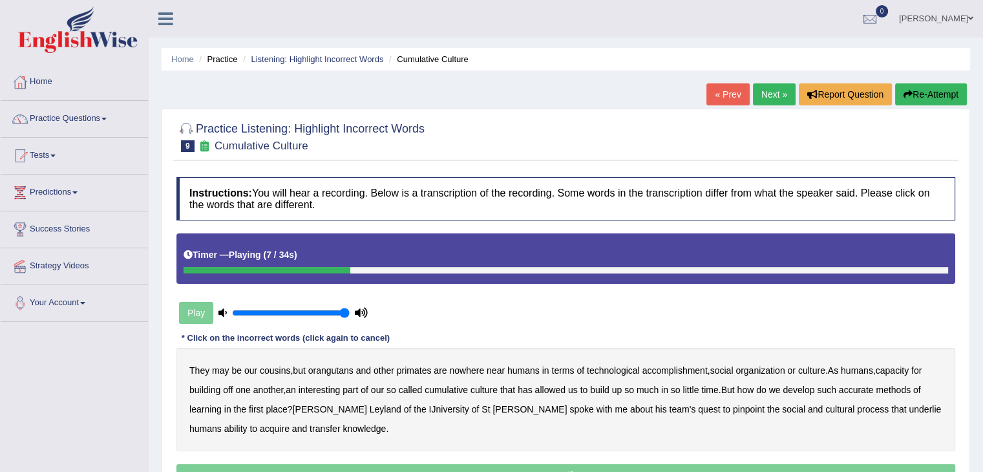
click at [675, 371] on b "accomplishment" at bounding box center [674, 370] width 65 height 10
click at [319, 388] on b "interesting" at bounding box center [320, 390] width 42 height 10
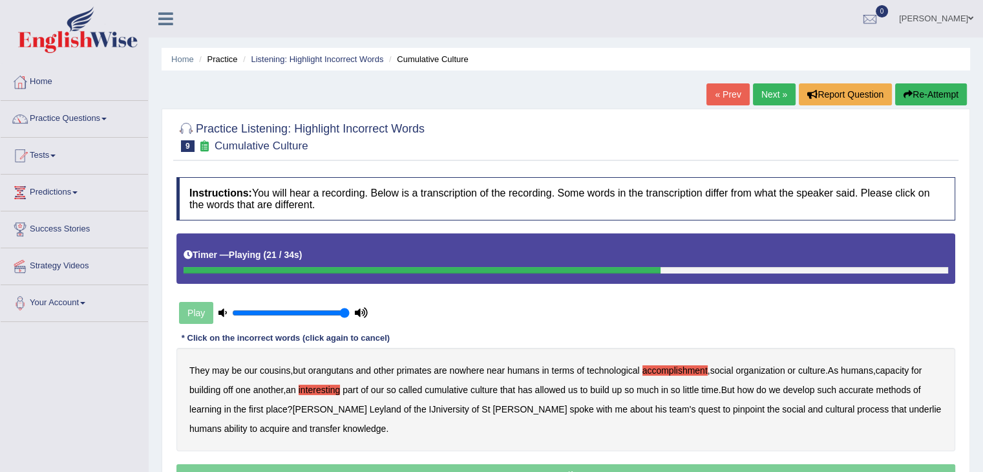
click at [856, 390] on b "accurate" at bounding box center [856, 390] width 35 height 10
click at [825, 409] on b "cultural" at bounding box center [839, 409] width 29 height 10
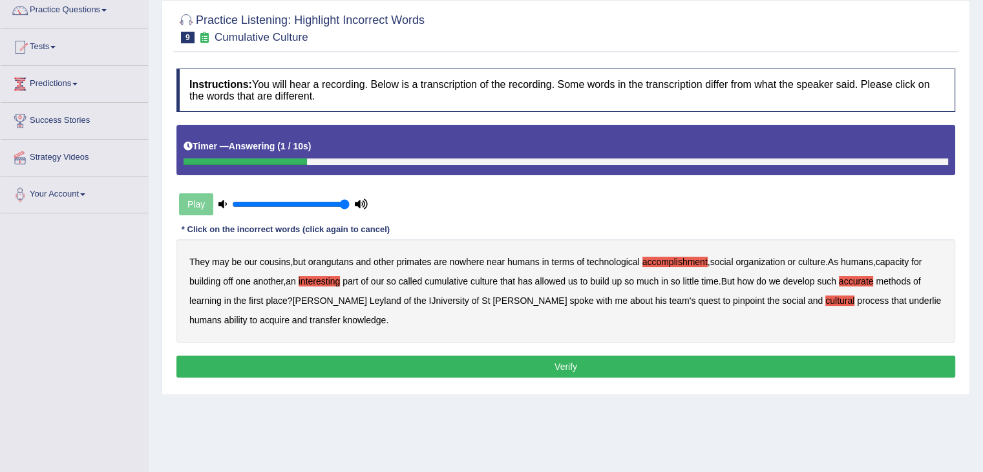
scroll to position [110, 0]
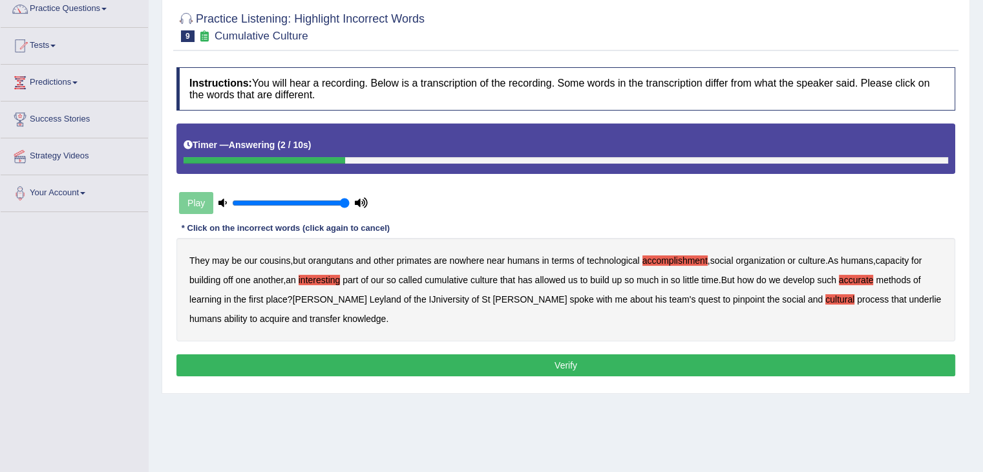
click at [551, 358] on button "Verify" at bounding box center [565, 365] width 779 height 22
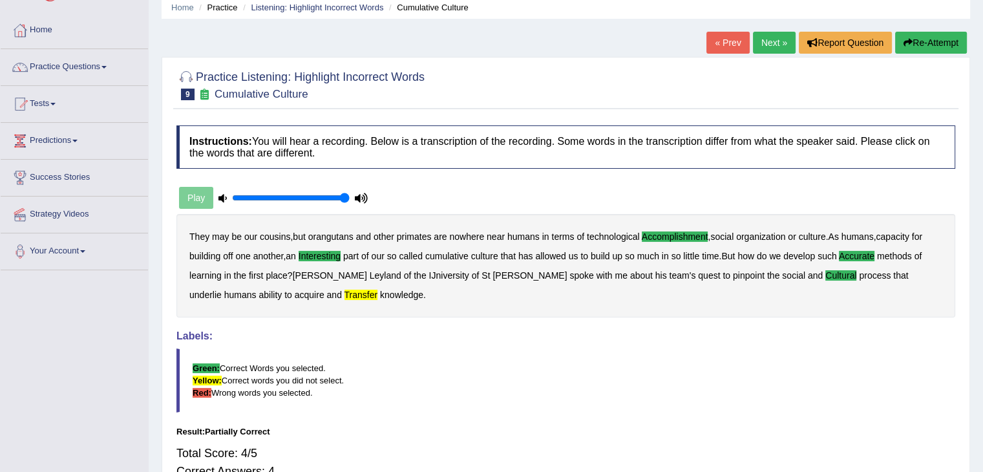
scroll to position [0, 0]
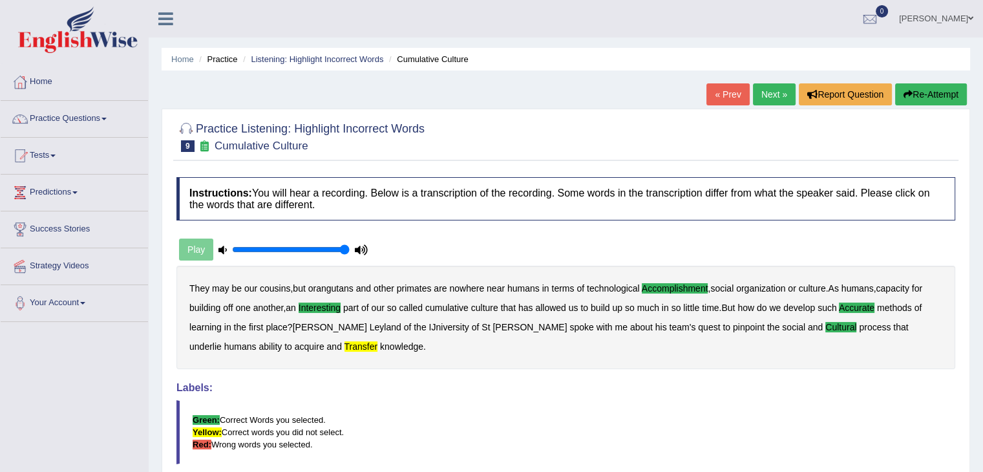
click at [773, 98] on link "Next »" at bounding box center [774, 94] width 43 height 22
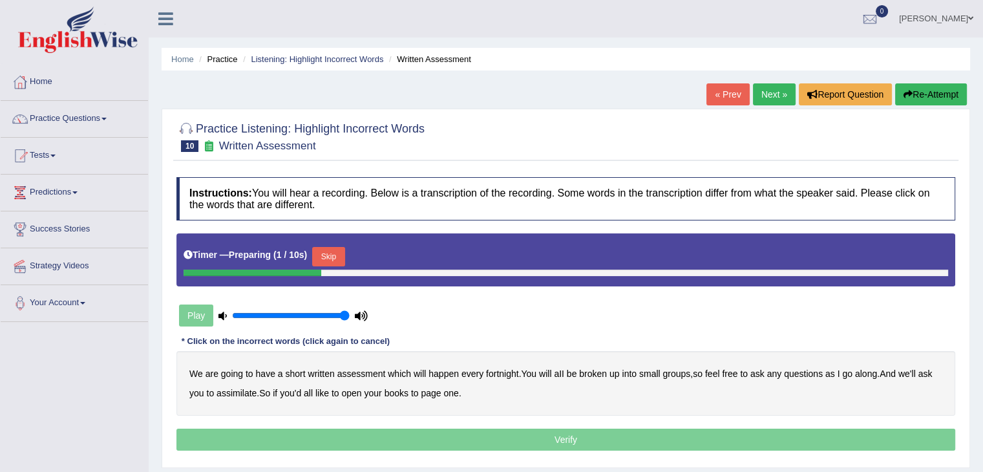
click at [344, 247] on button "Skip" at bounding box center [328, 256] width 32 height 19
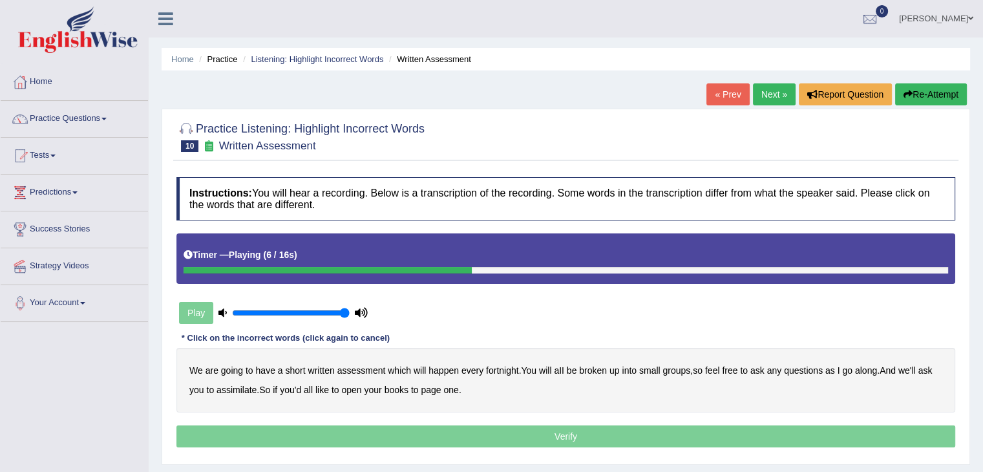
click at [601, 370] on b "broken" at bounding box center [593, 370] width 28 height 10
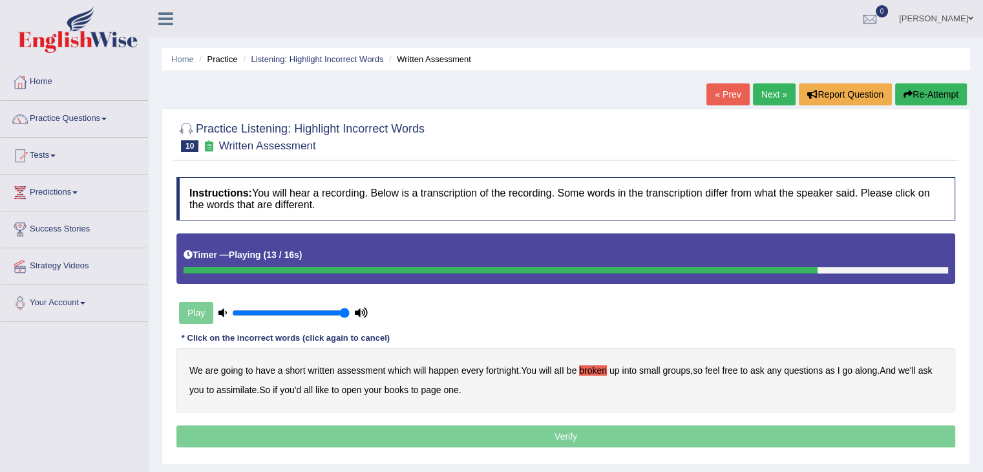
click at [225, 390] on b "assimilate" at bounding box center [236, 390] width 40 height 10
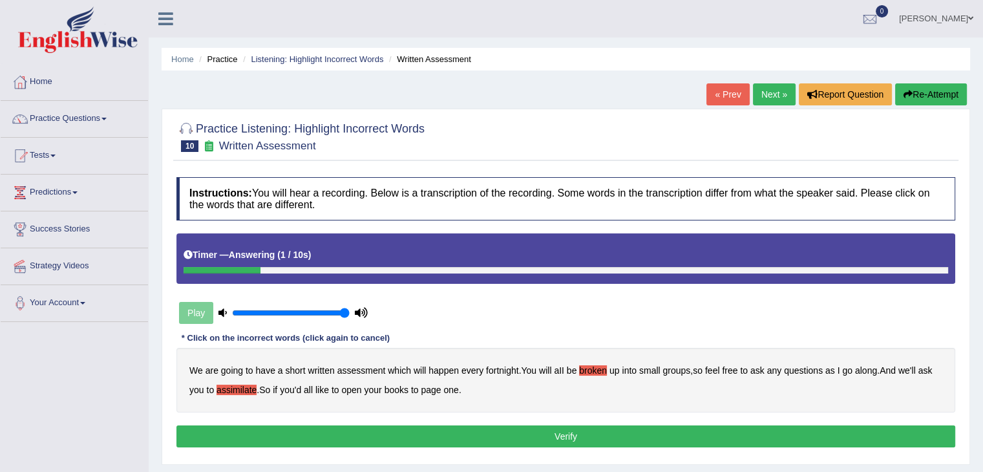
click at [446, 428] on button "Verify" at bounding box center [565, 436] width 779 height 22
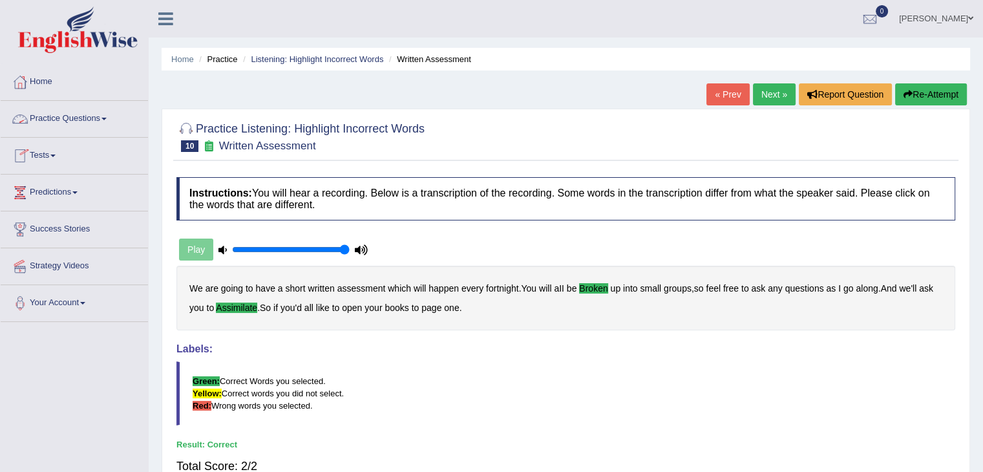
click at [98, 125] on link "Practice Questions" at bounding box center [74, 117] width 147 height 32
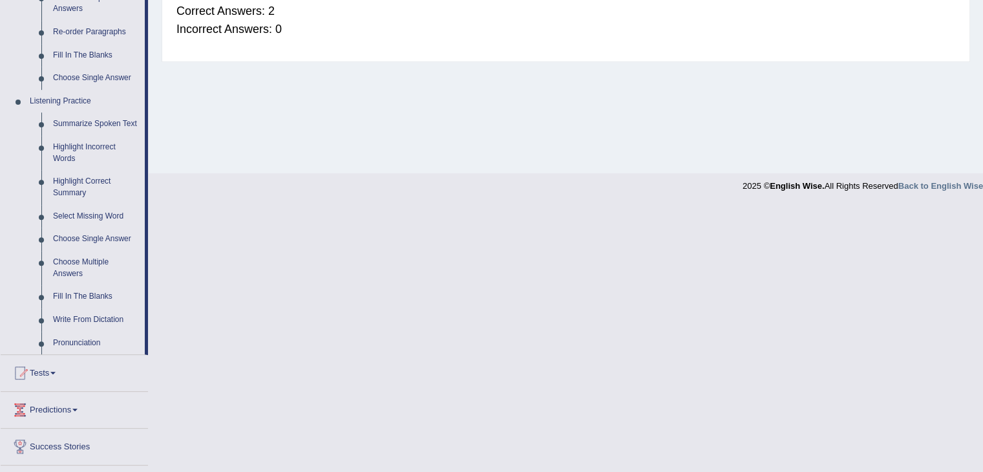
scroll to position [473, 0]
click at [84, 320] on link "Write From Dictation" at bounding box center [96, 319] width 98 height 23
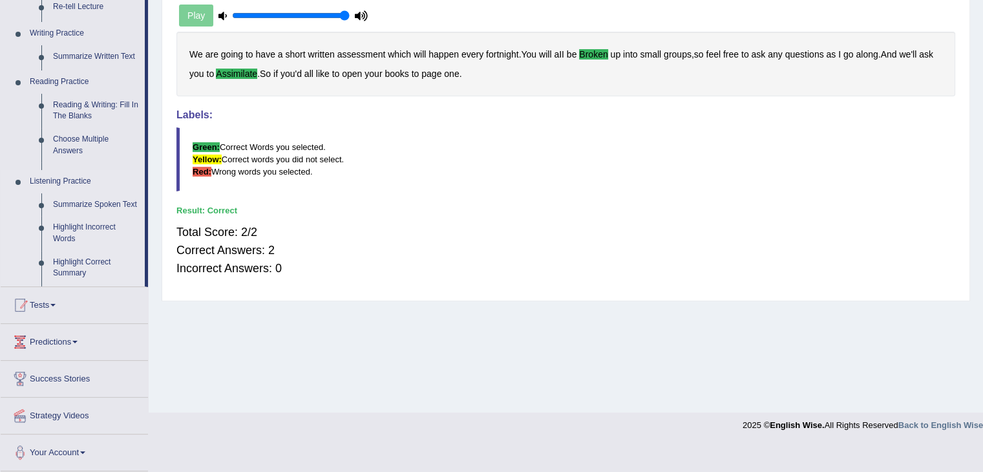
scroll to position [207, 0]
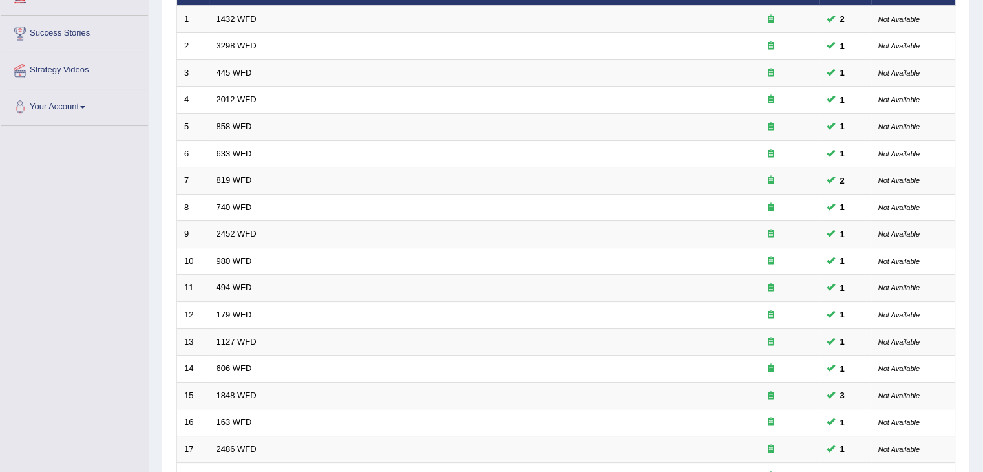
scroll to position [380, 0]
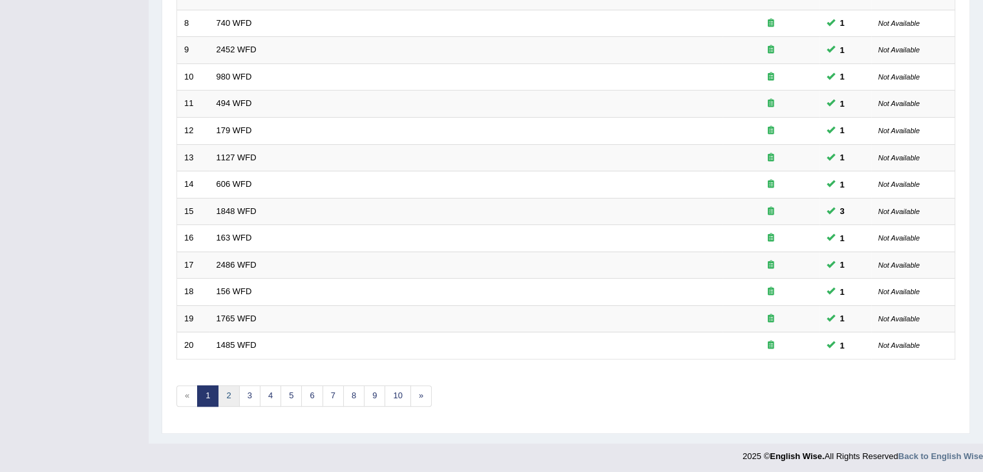
click at [227, 398] on link "2" at bounding box center [228, 395] width 21 height 21
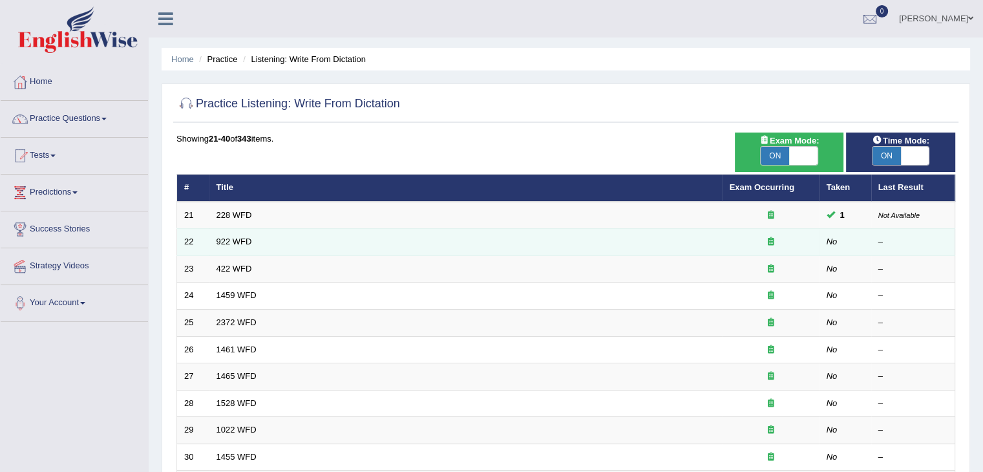
click at [209, 247] on td "922 WFD" at bounding box center [465, 242] width 513 height 27
click at [217, 240] on link "922 WFD" at bounding box center [234, 242] width 36 height 10
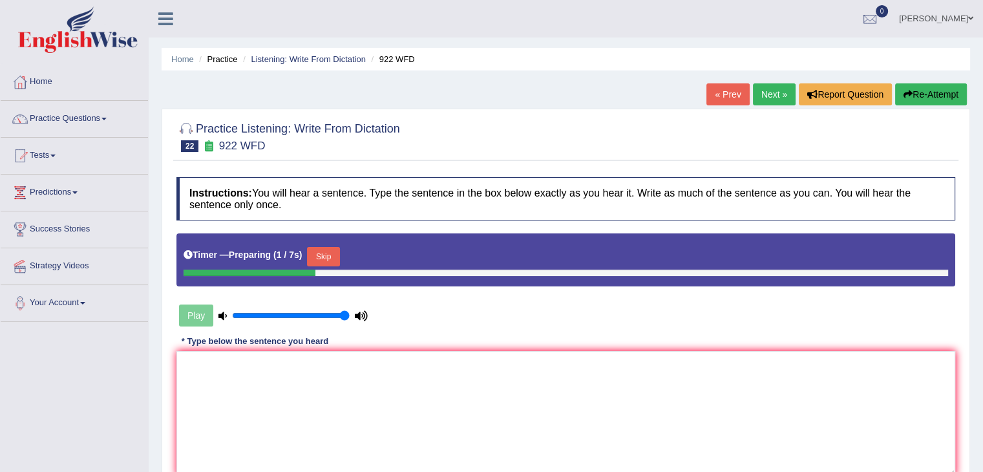
click at [328, 257] on button "Skip" at bounding box center [323, 256] width 32 height 19
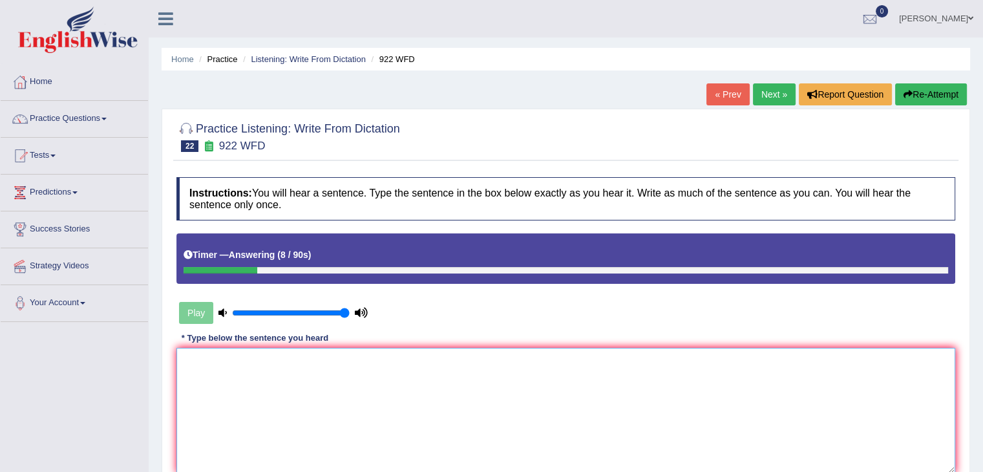
click at [227, 368] on textarea at bounding box center [565, 410] width 779 height 125
type textarea "s"
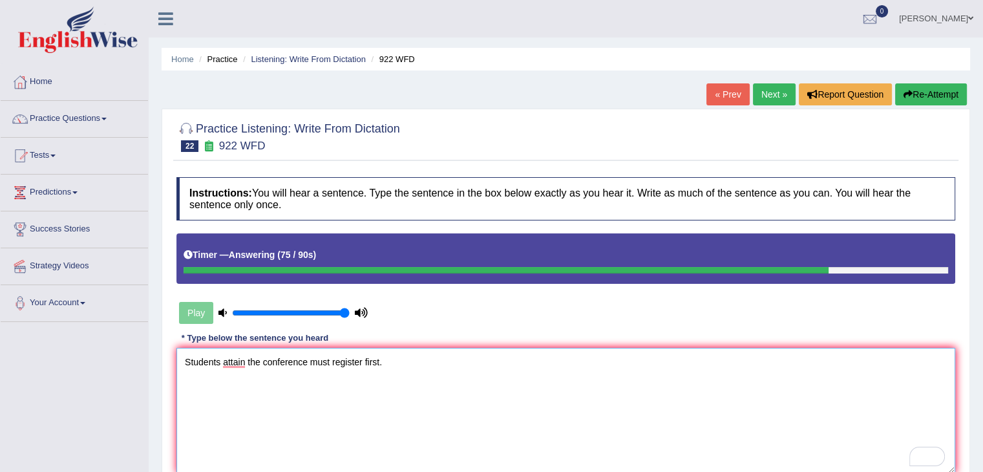
click at [328, 385] on textarea "Students attain the conference must register first." at bounding box center [565, 410] width 779 height 125
type textarea "Students who attend the conference come register first."
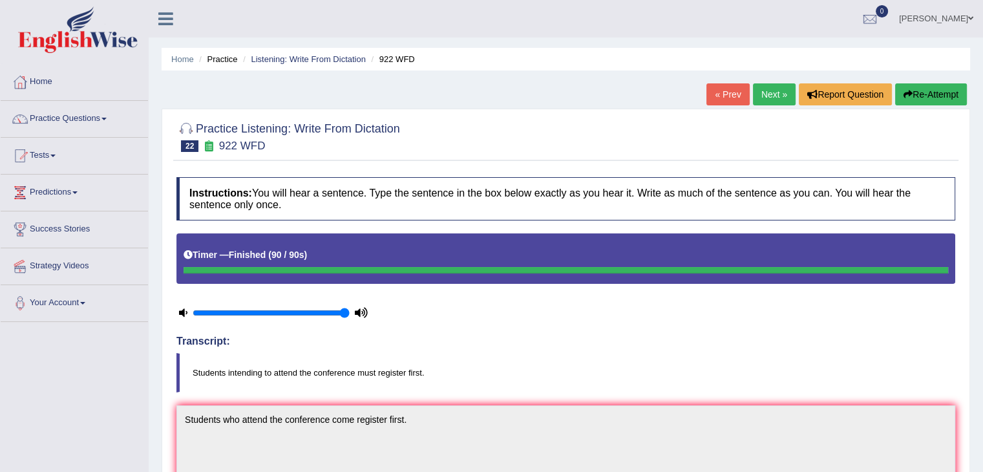
click at [782, 85] on link "Next »" at bounding box center [774, 94] width 43 height 22
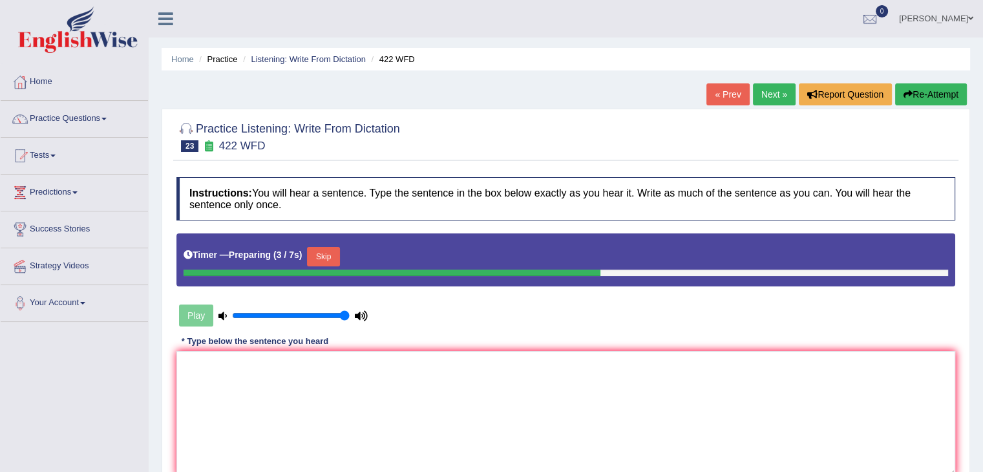
click at [339, 248] on button "Skip" at bounding box center [323, 256] width 32 height 19
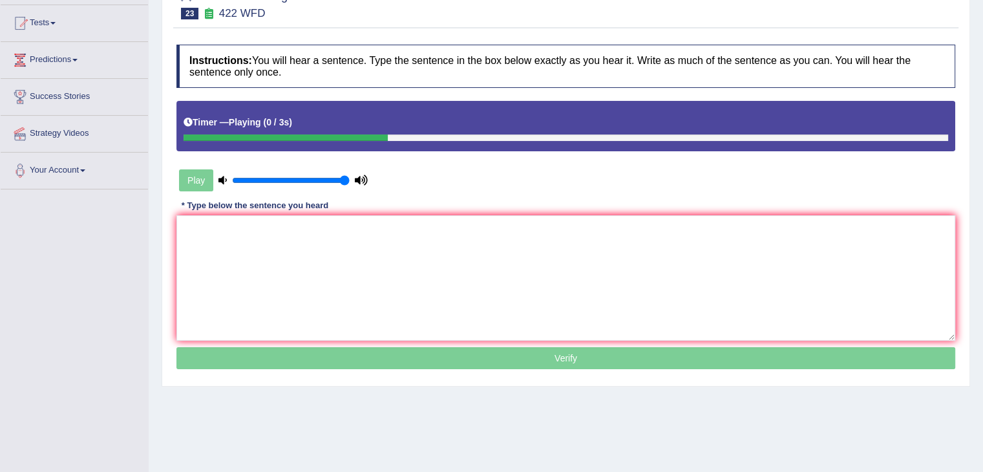
scroll to position [137, 0]
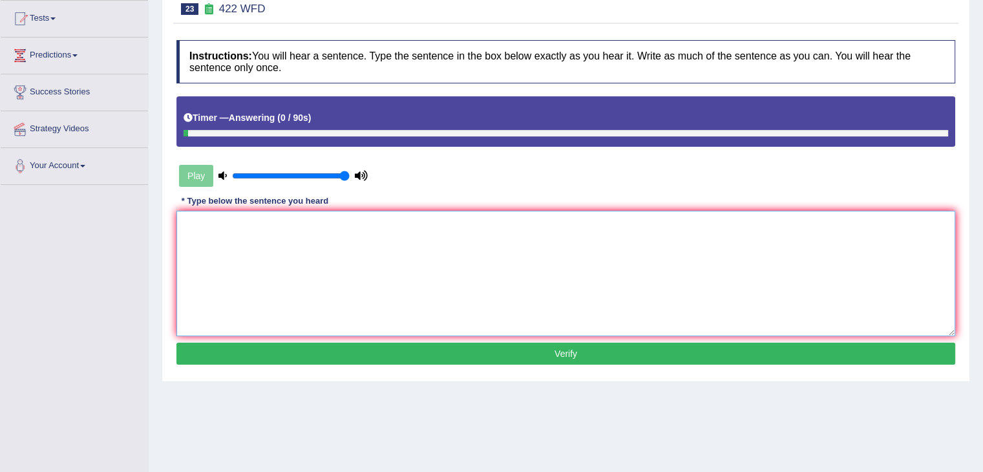
click at [213, 233] on textarea at bounding box center [565, 273] width 779 height 125
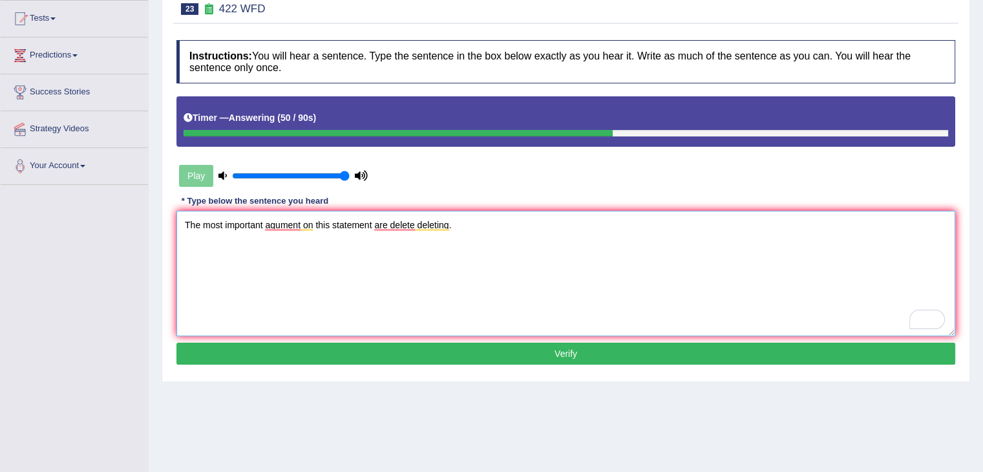
click at [284, 225] on textarea "The most important agument on this statement are delete deleting." at bounding box center [565, 273] width 779 height 125
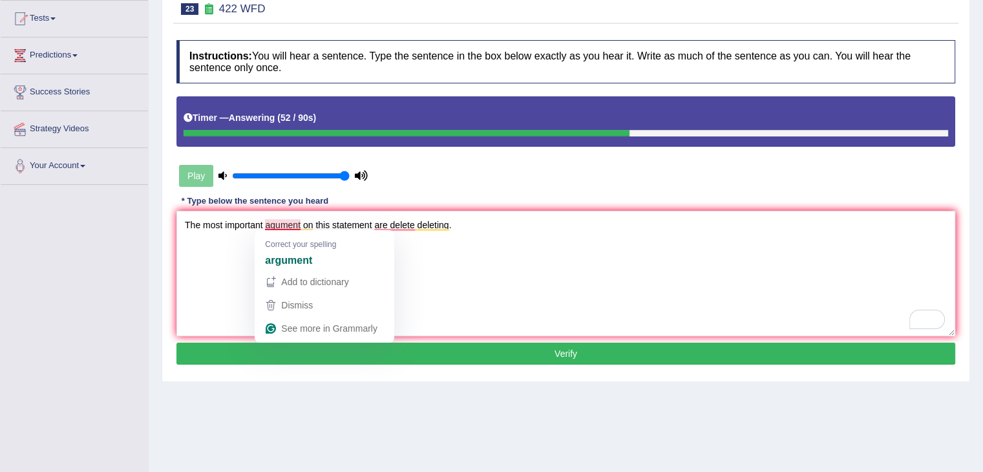
click at [310, 248] on span "Correct your spelling" at bounding box center [300, 244] width 71 height 12
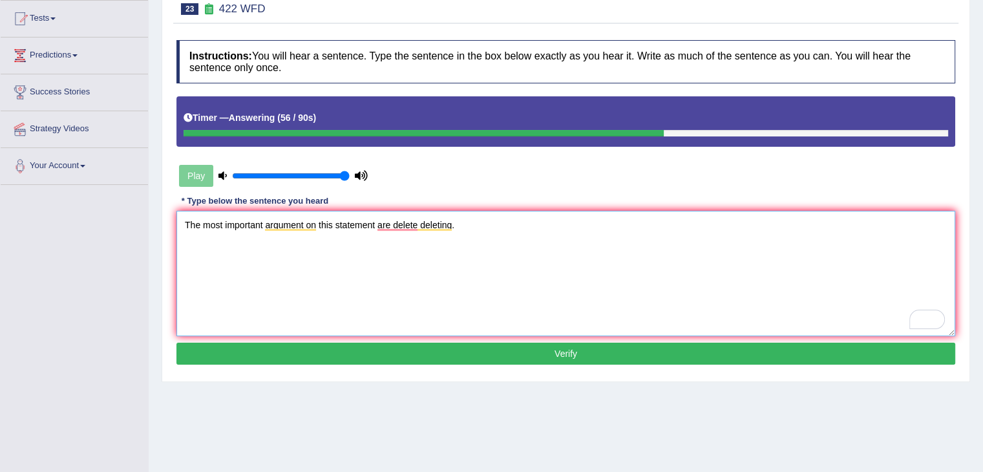
type textarea "The most important argument on this statement are delete deleting."
click at [439, 352] on button "Verify" at bounding box center [565, 354] width 779 height 22
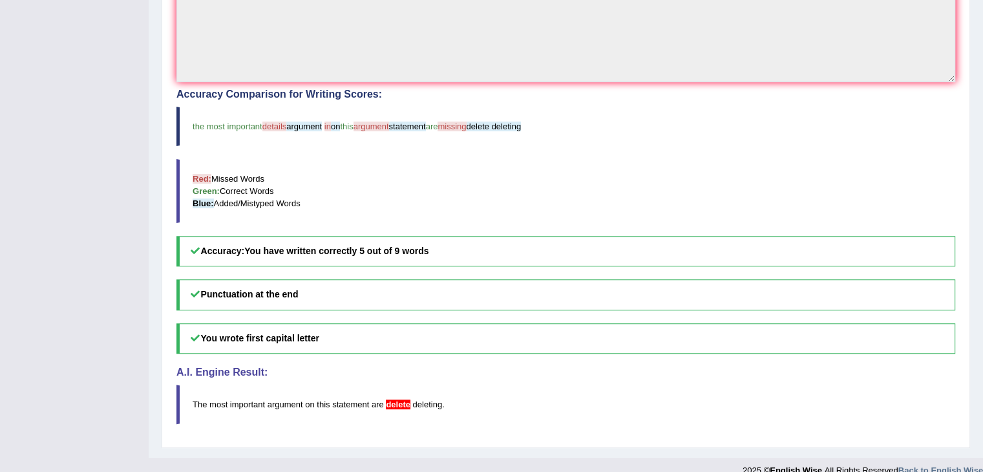
scroll to position [401, 0]
